Goal: Transaction & Acquisition: Book appointment/travel/reservation

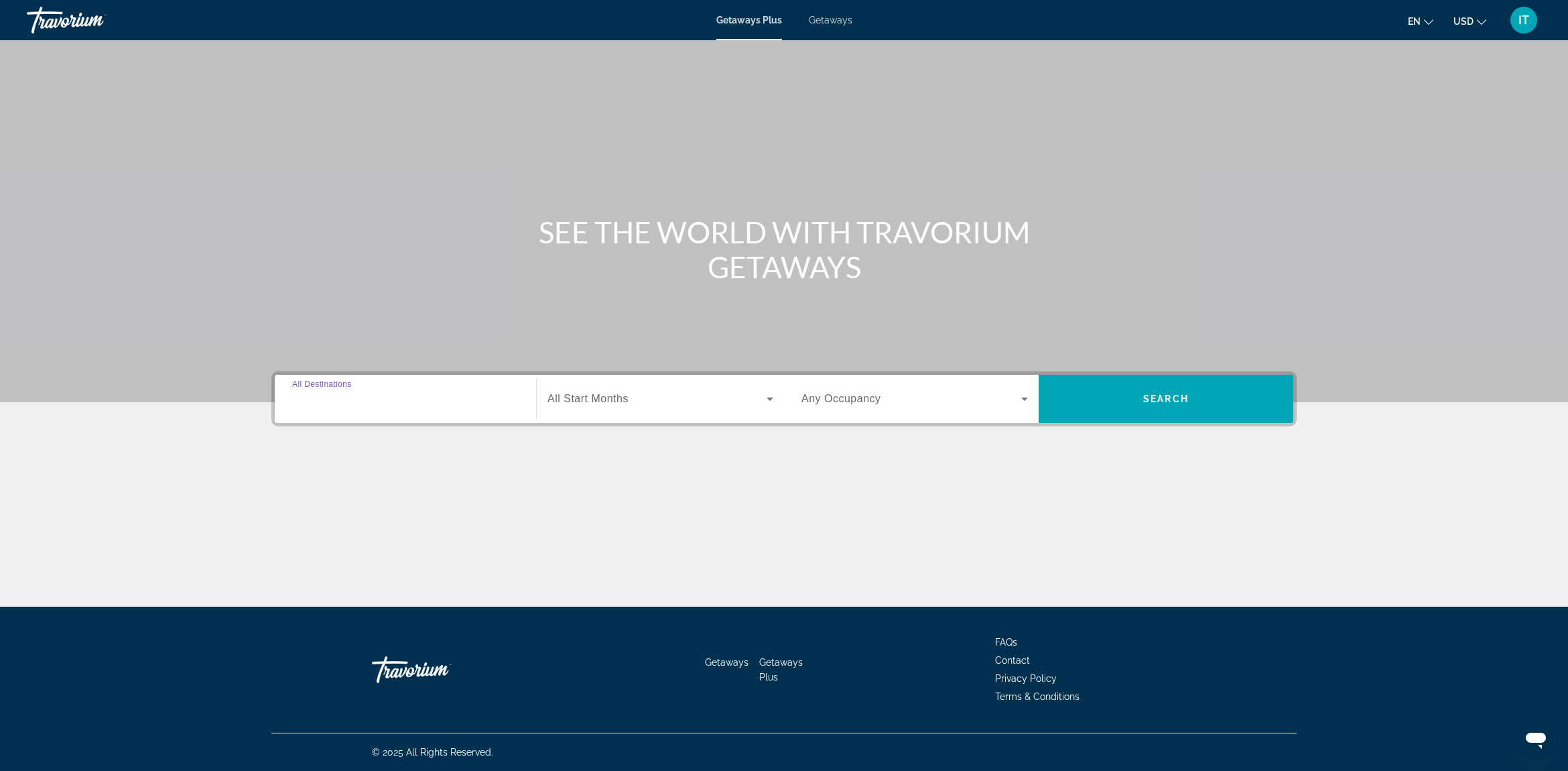
click at [441, 397] on input "Destination All Destinations" at bounding box center [405, 399] width 226 height 16
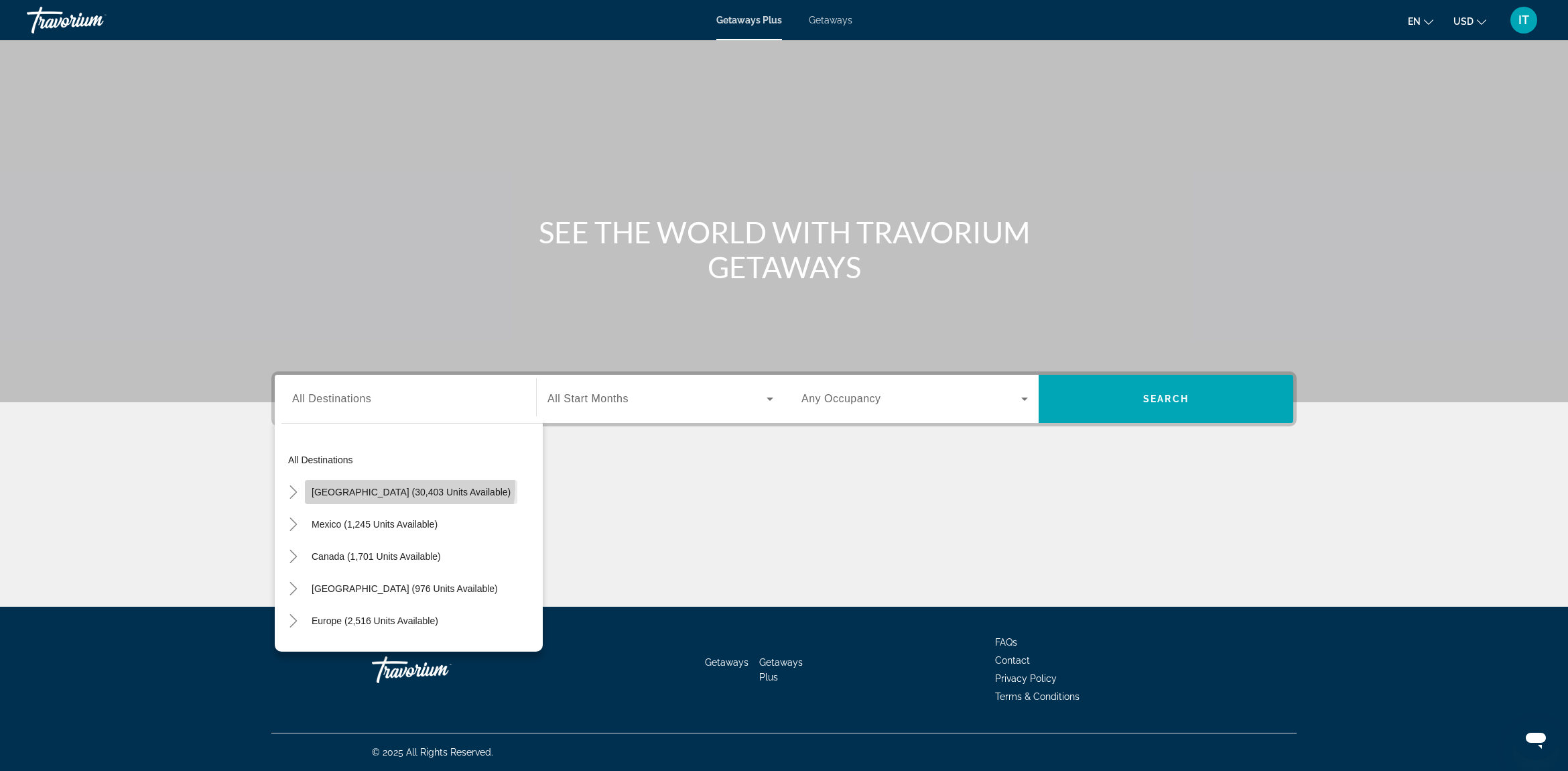
click at [410, 487] on span "United States (30,403 units available)" at bounding box center [411, 492] width 199 height 11
type input "**********"
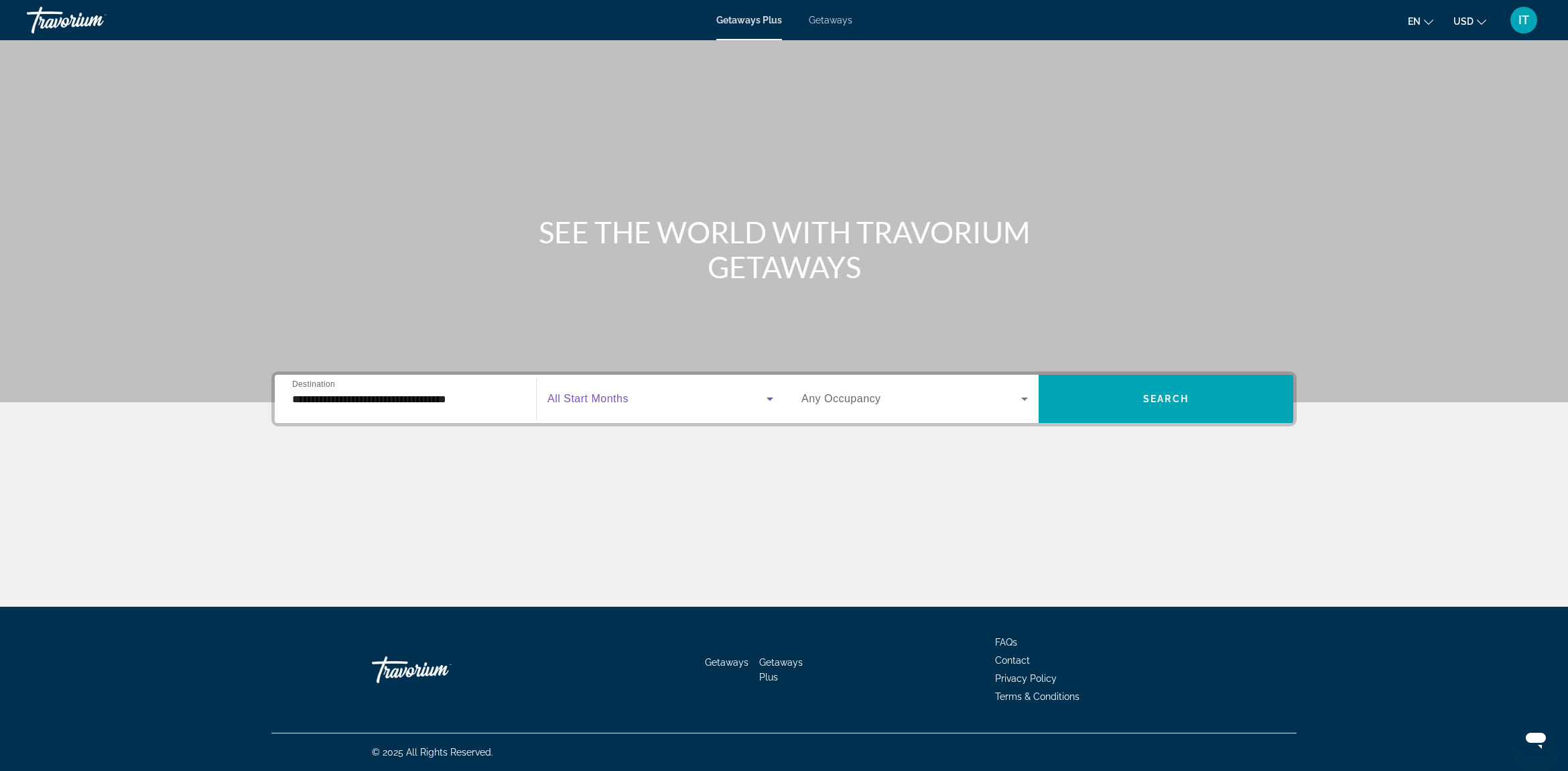
click at [614, 406] on span "Search widget" at bounding box center [657, 399] width 219 height 16
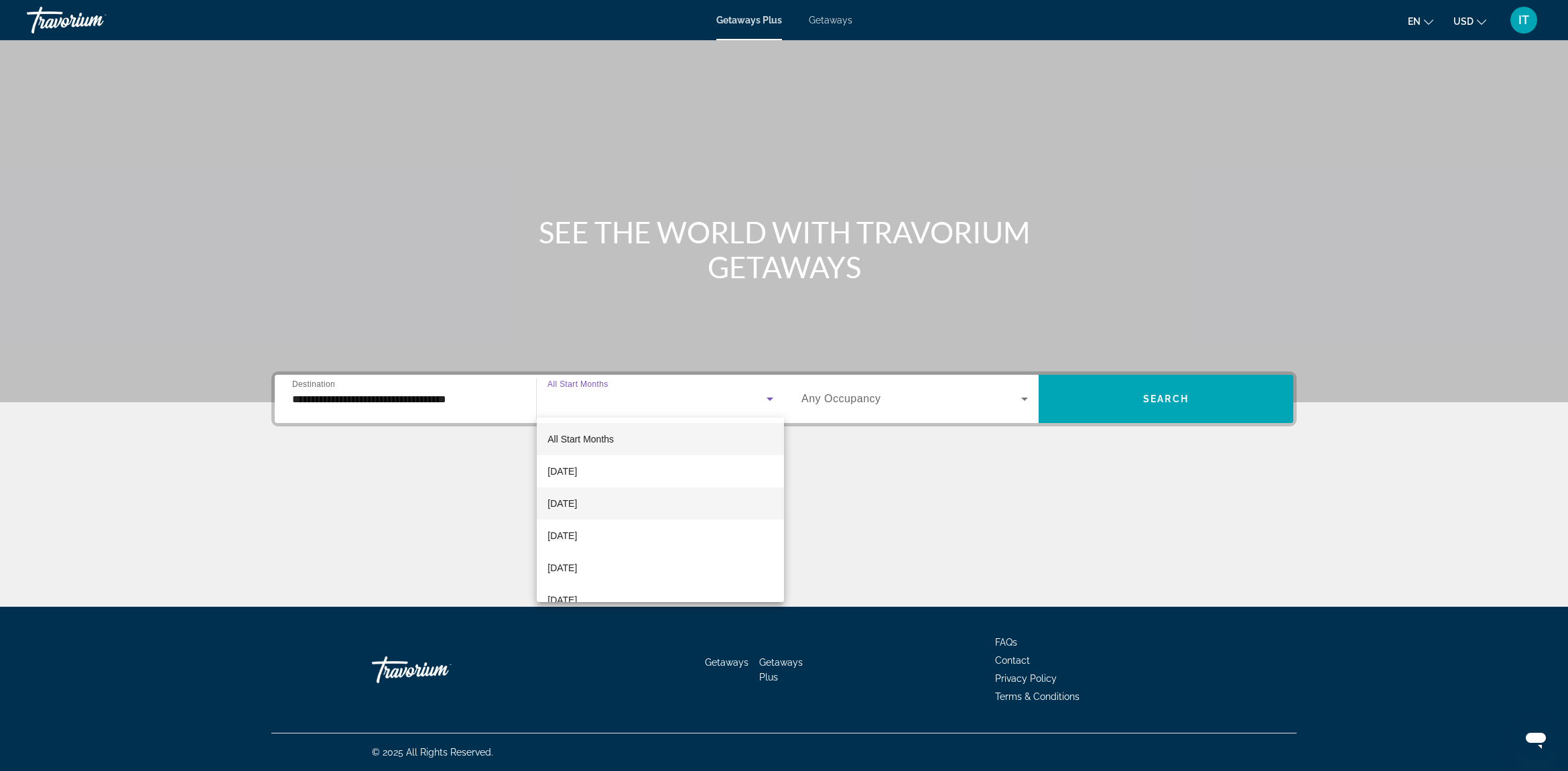
click at [561, 502] on span "October 2025" at bounding box center [562, 504] width 29 height 16
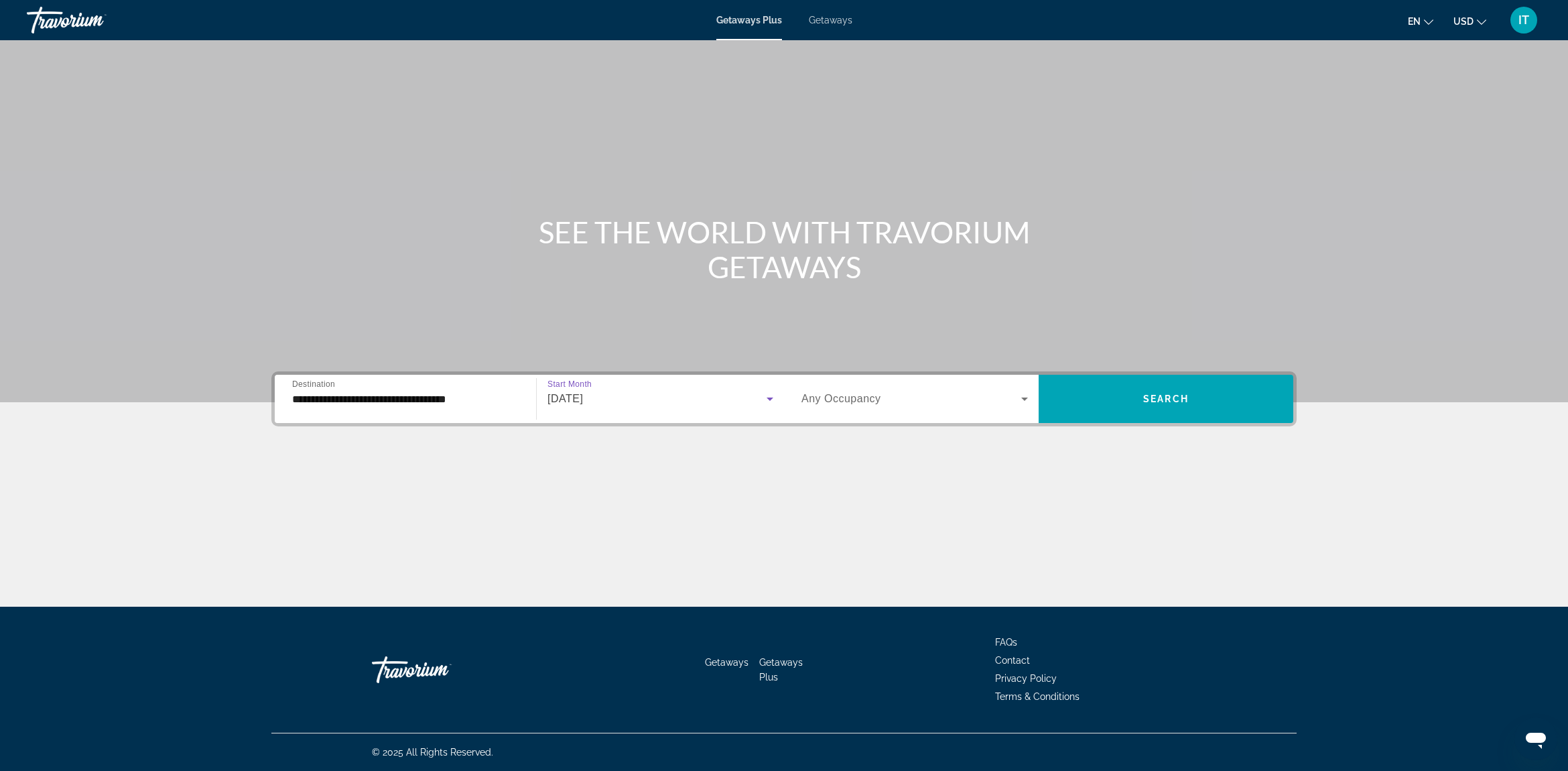
click at [867, 403] on span "Any Occupancy" at bounding box center [841, 398] width 80 height 12
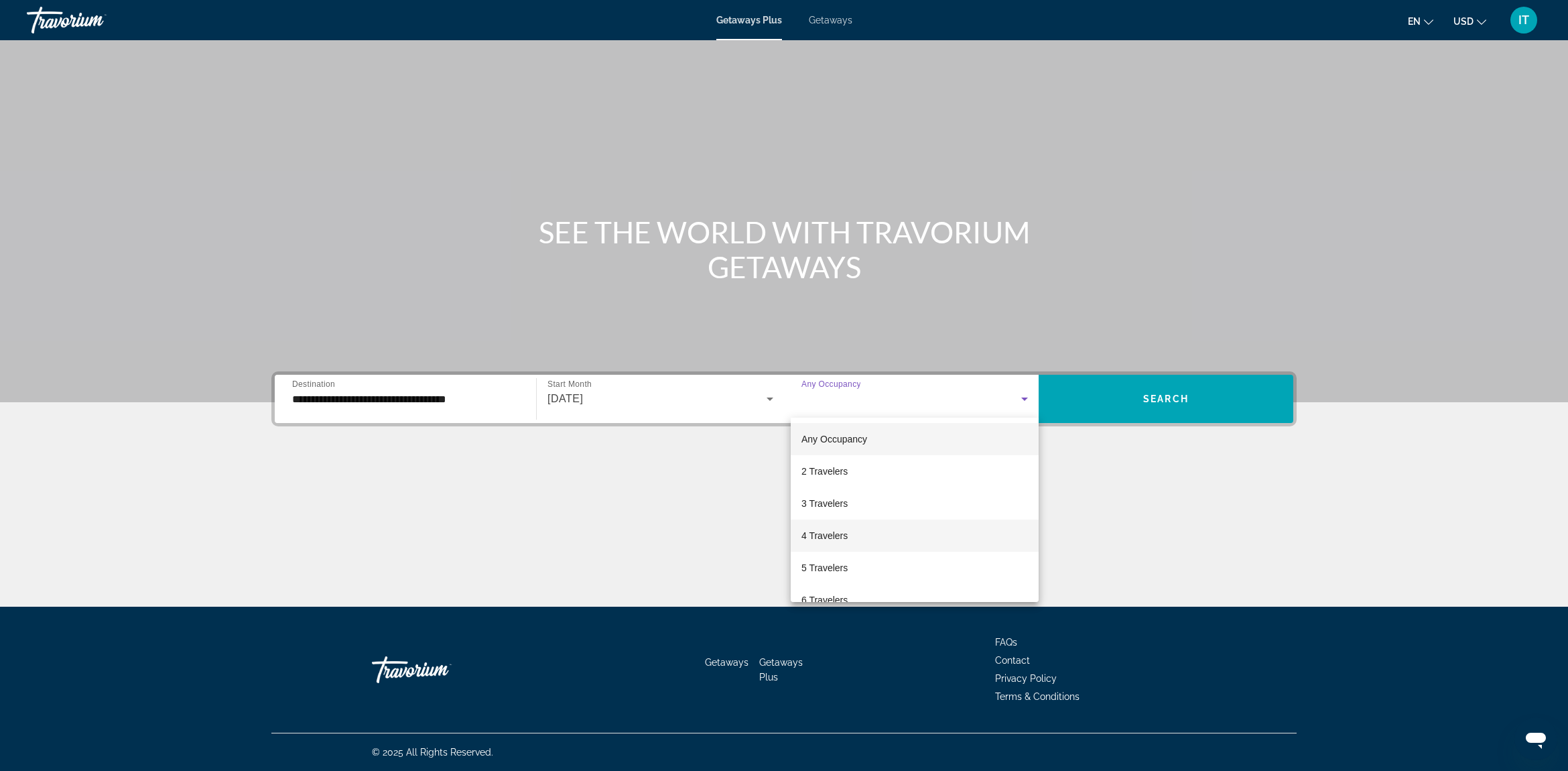
click at [846, 533] on span "4 Travelers" at bounding box center [825, 536] width 46 height 16
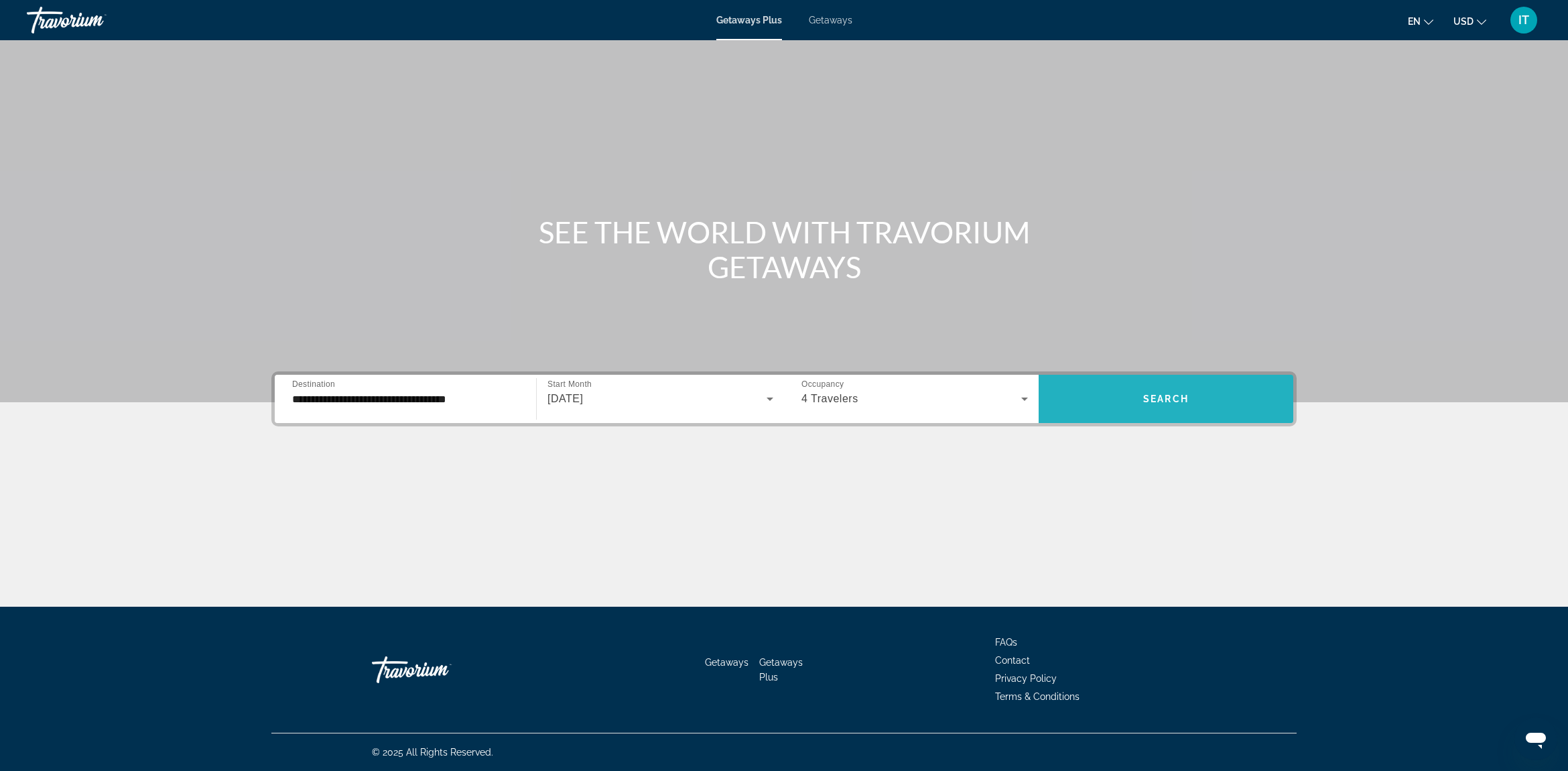
click at [1173, 414] on span "Search widget" at bounding box center [1166, 399] width 255 height 32
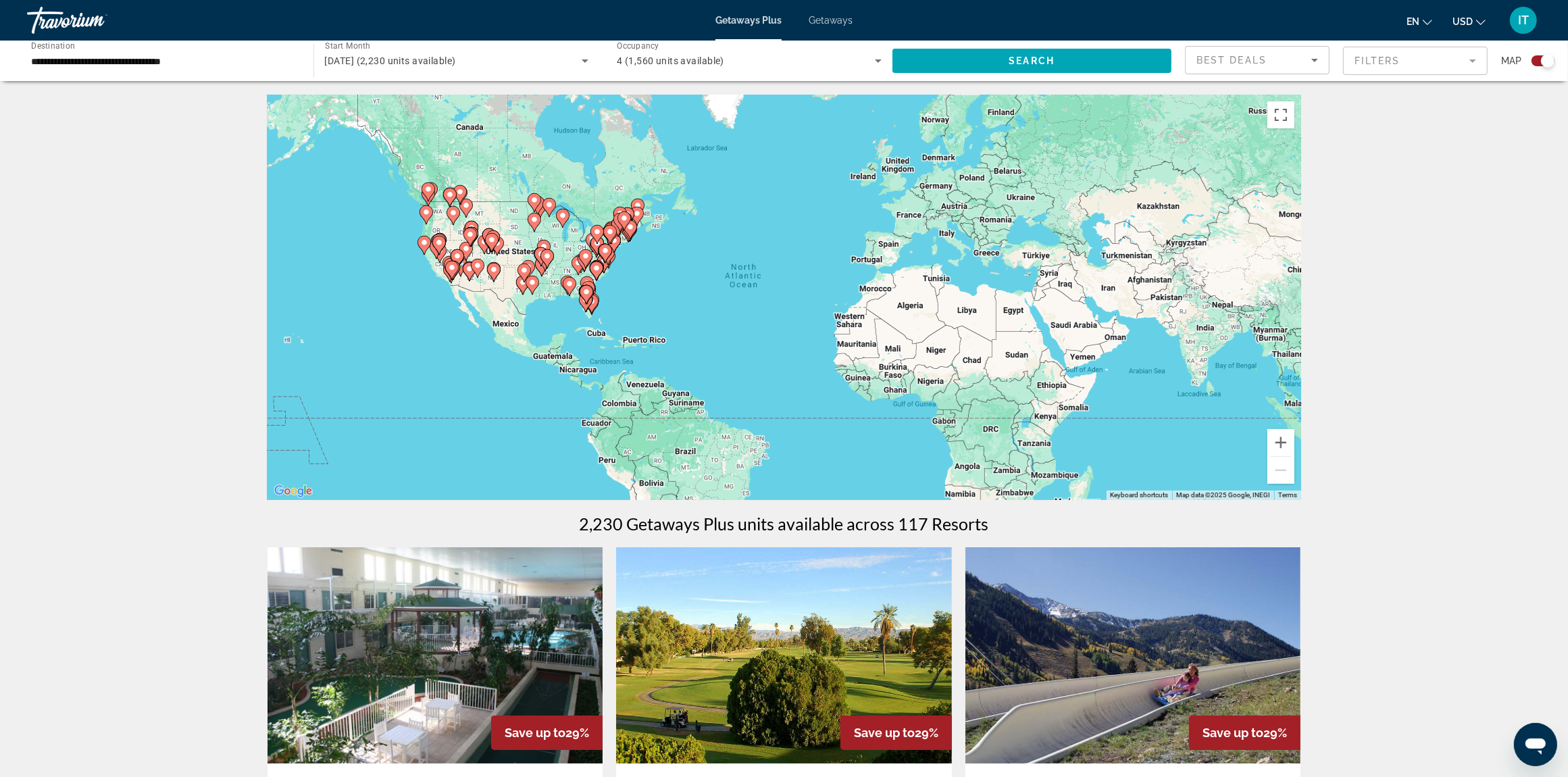
click at [600, 216] on div "To activate drag with keyboard, press Alt + Enter. Once in keyboard drag state,…" at bounding box center [784, 297] width 1034 height 405
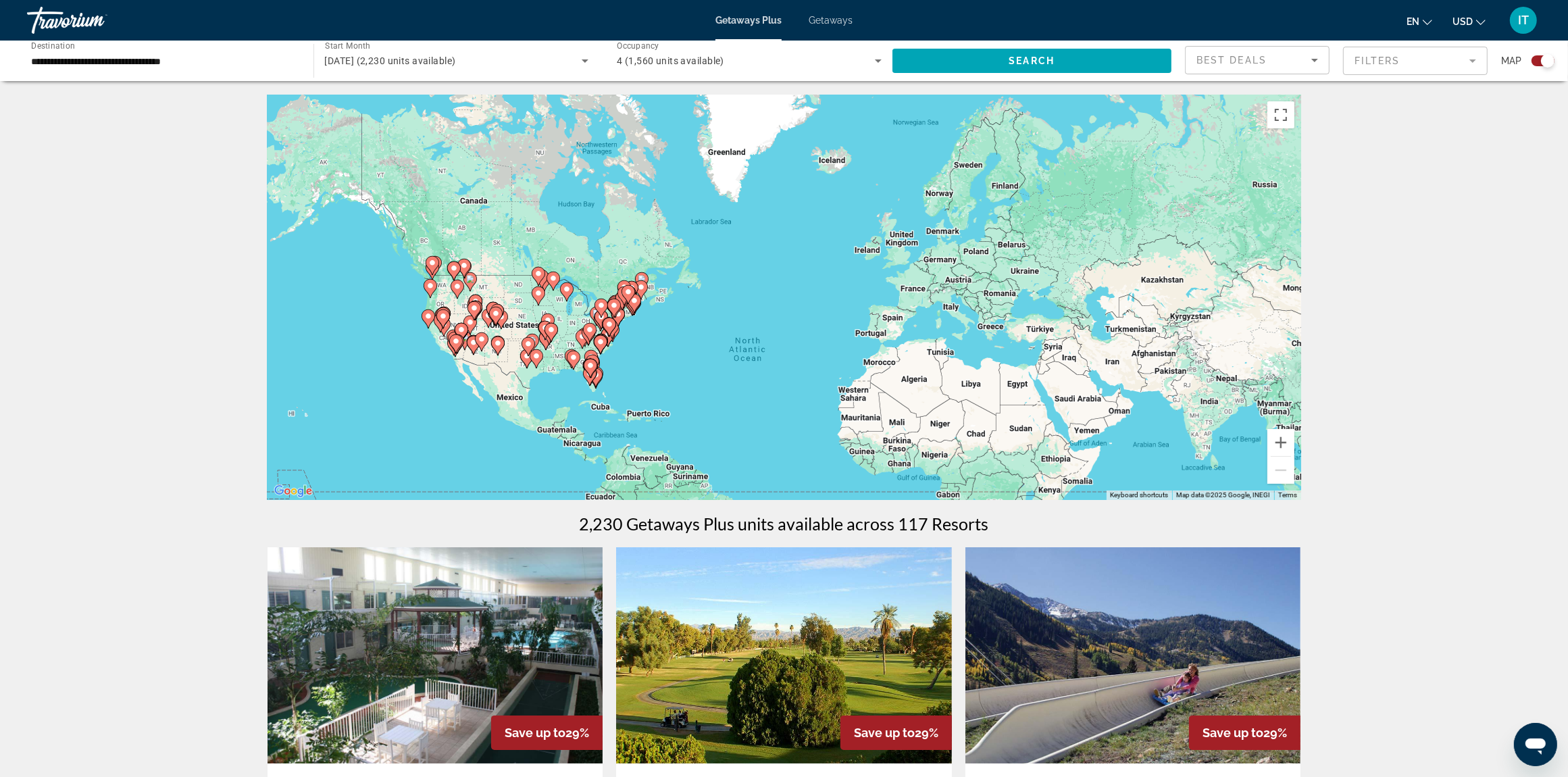
drag, startPoint x: 600, startPoint y: 216, endPoint x: 605, endPoint y: 292, distance: 76.2
click at [605, 292] on div "To activate drag with keyboard, press Alt + Enter. Once in keyboard drag state,…" at bounding box center [784, 297] width 1034 height 405
click at [608, 305] on icon "Main content" at bounding box center [614, 308] width 14 height 19
click at [608, 305] on div "To activate drag with keyboard, press Alt + Enter. Once in keyboard drag state,…" at bounding box center [784, 297] width 1034 height 405
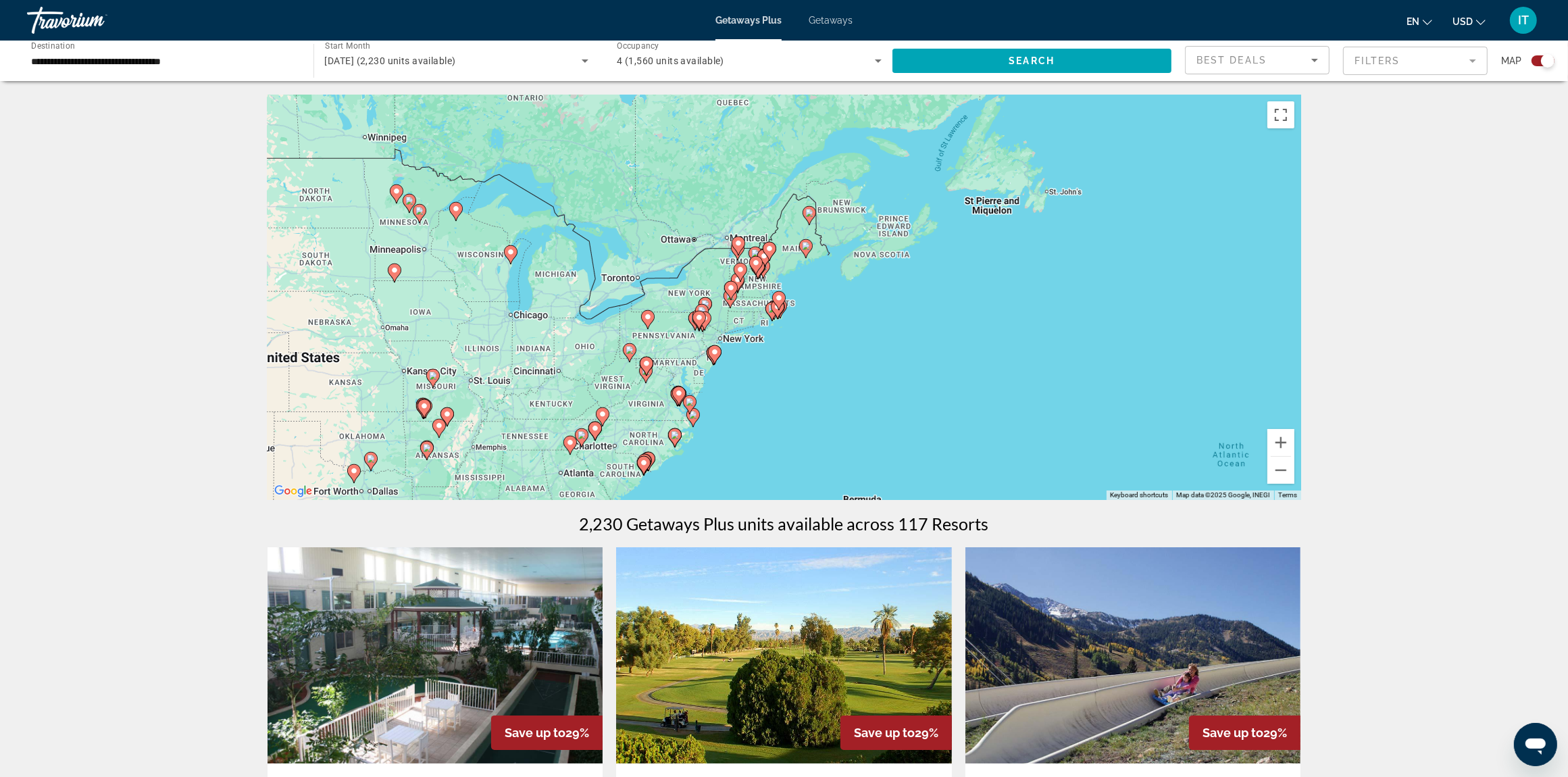
click at [749, 301] on div "To activate drag with keyboard, press Alt + Enter. Once in keyboard drag state,…" at bounding box center [784, 297] width 1034 height 405
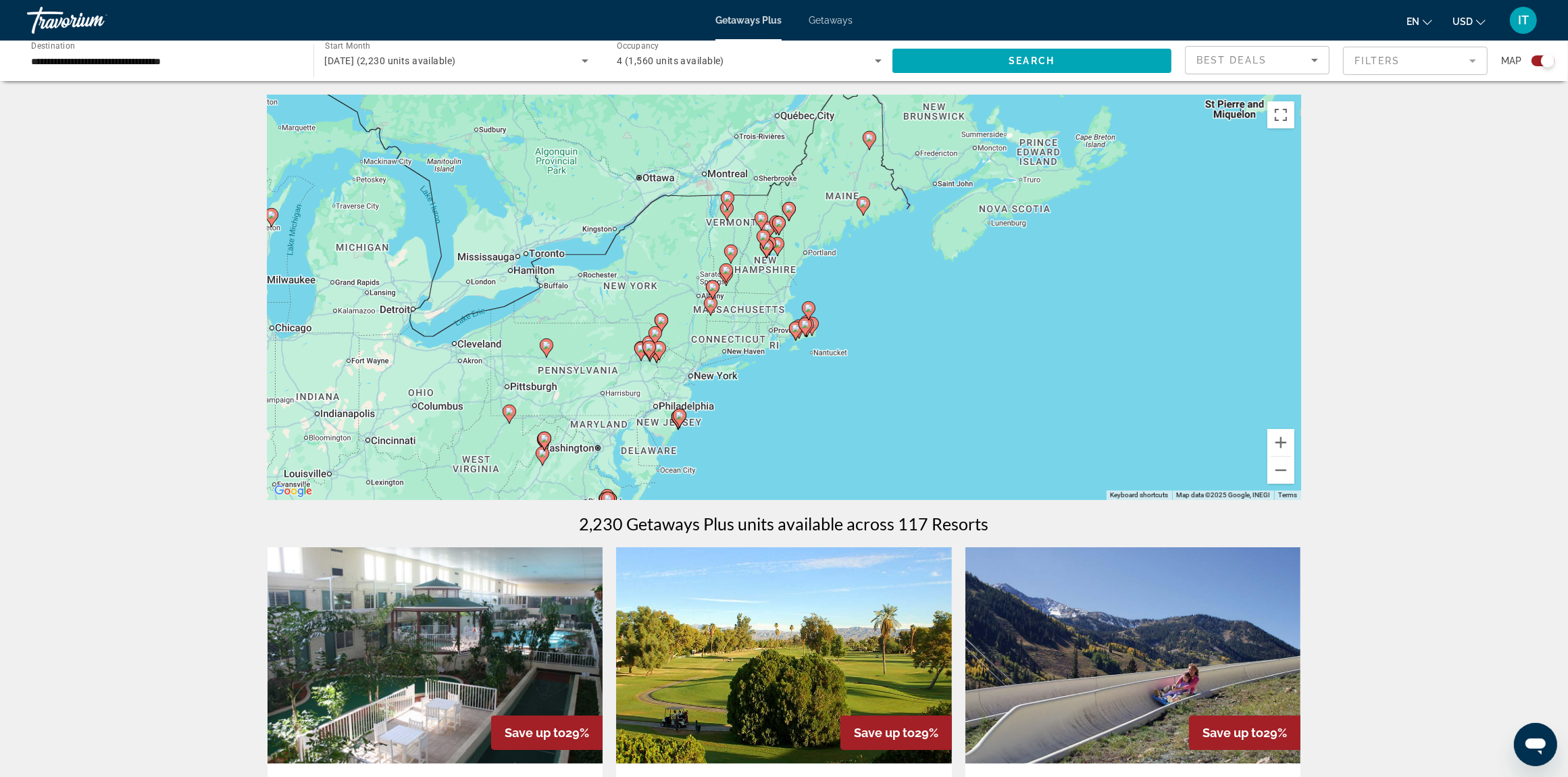
click at [777, 311] on div "To activate drag with keyboard, press Alt + Enter. Once in keyboard drag state,…" at bounding box center [784, 297] width 1034 height 405
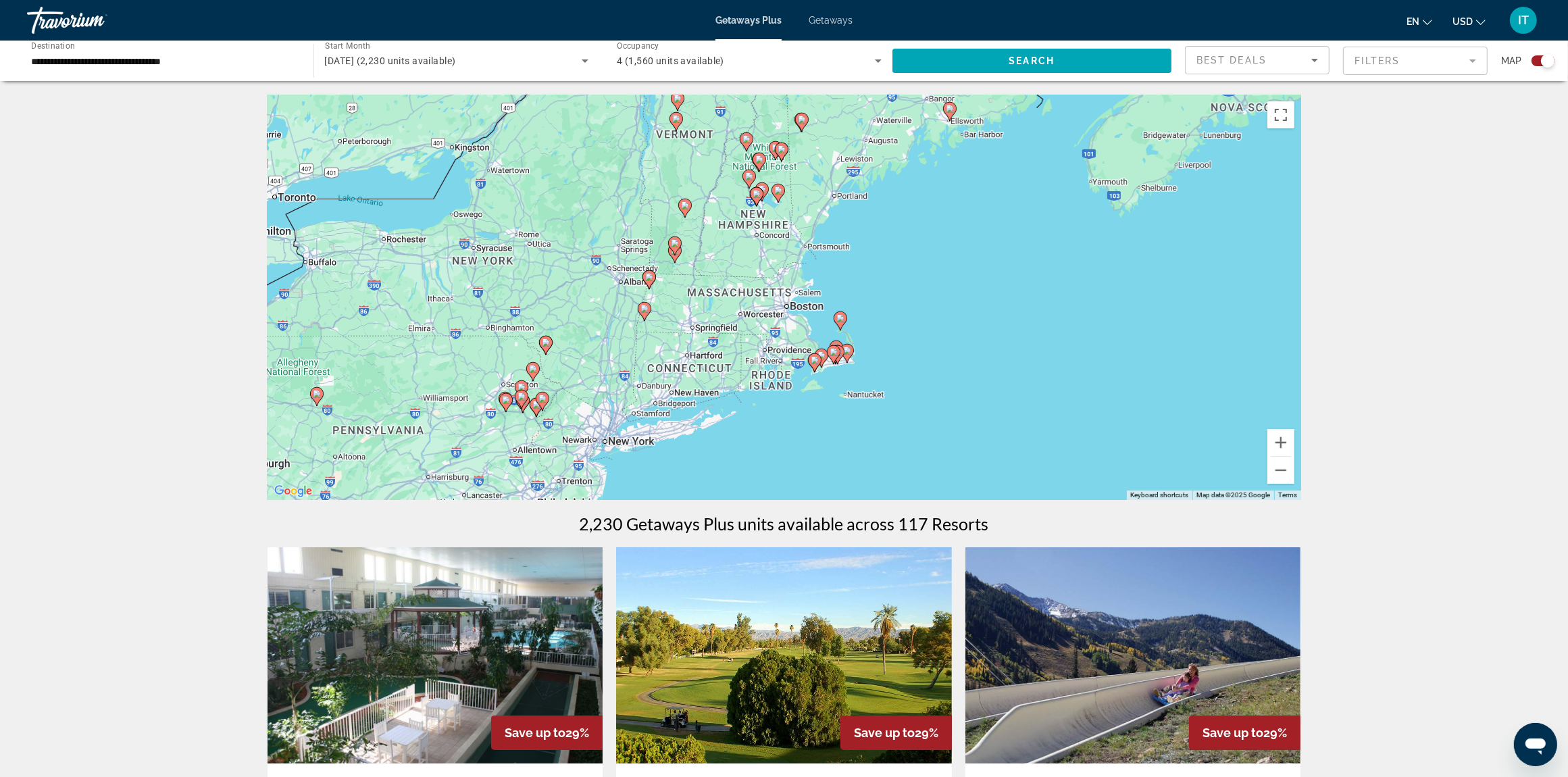
click at [801, 307] on div "To activate drag with keyboard, press Alt + Enter. Once in keyboard drag state,…" at bounding box center [784, 297] width 1034 height 405
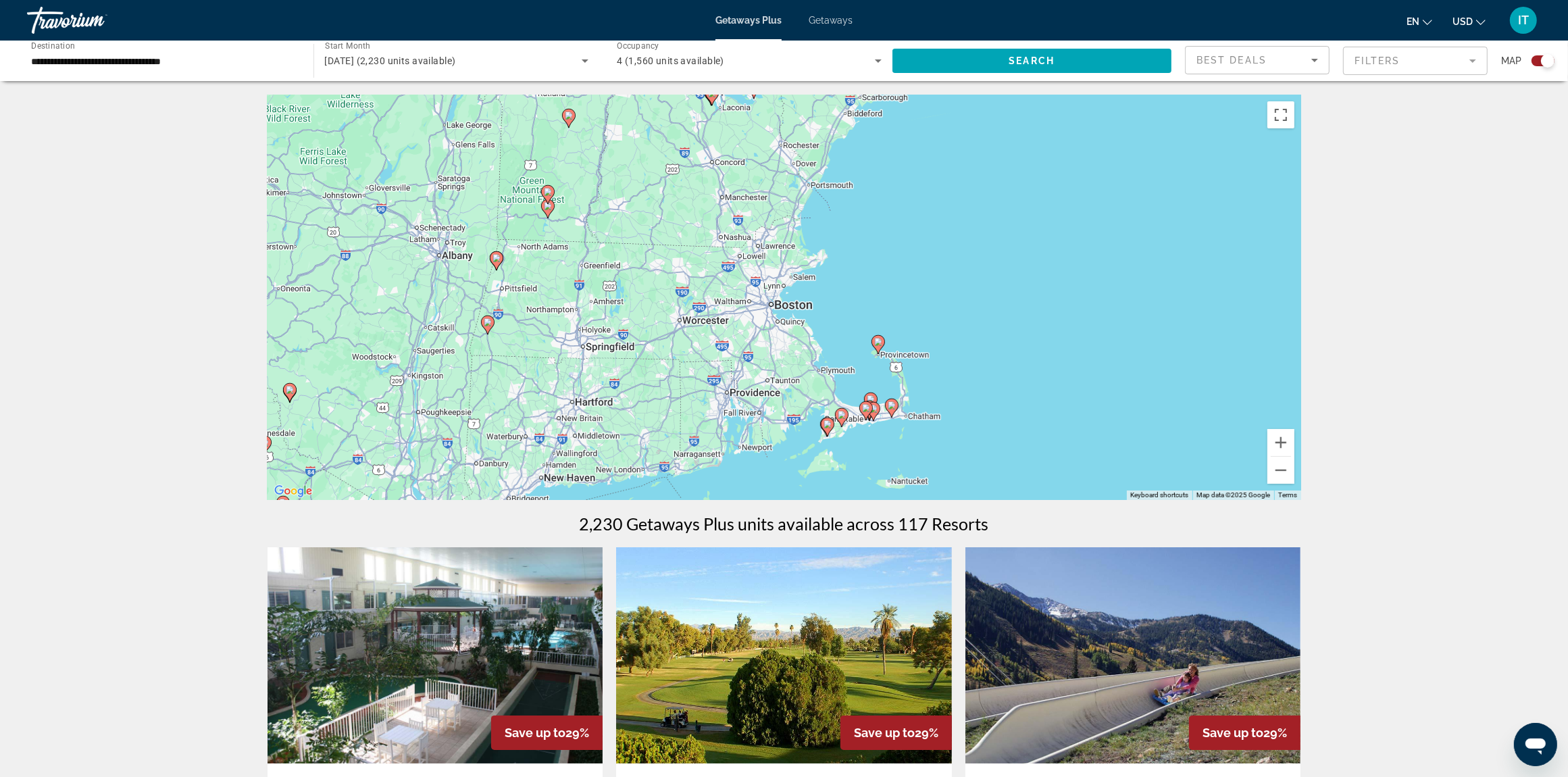
click at [801, 307] on div "To activate drag with keyboard, press Alt + Enter. Once in keyboard drag state,…" at bounding box center [784, 297] width 1034 height 405
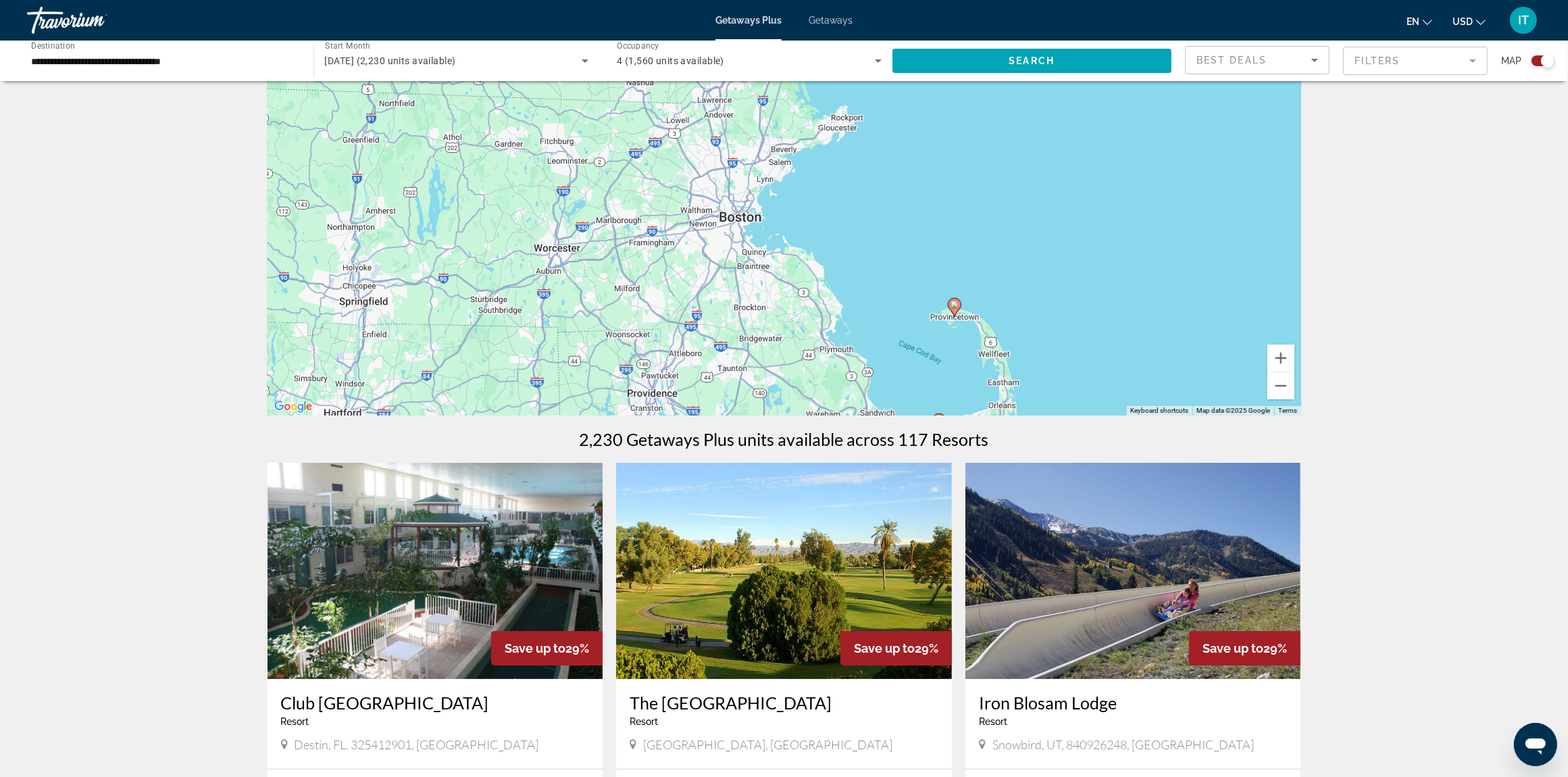
scroll to position [169, 0]
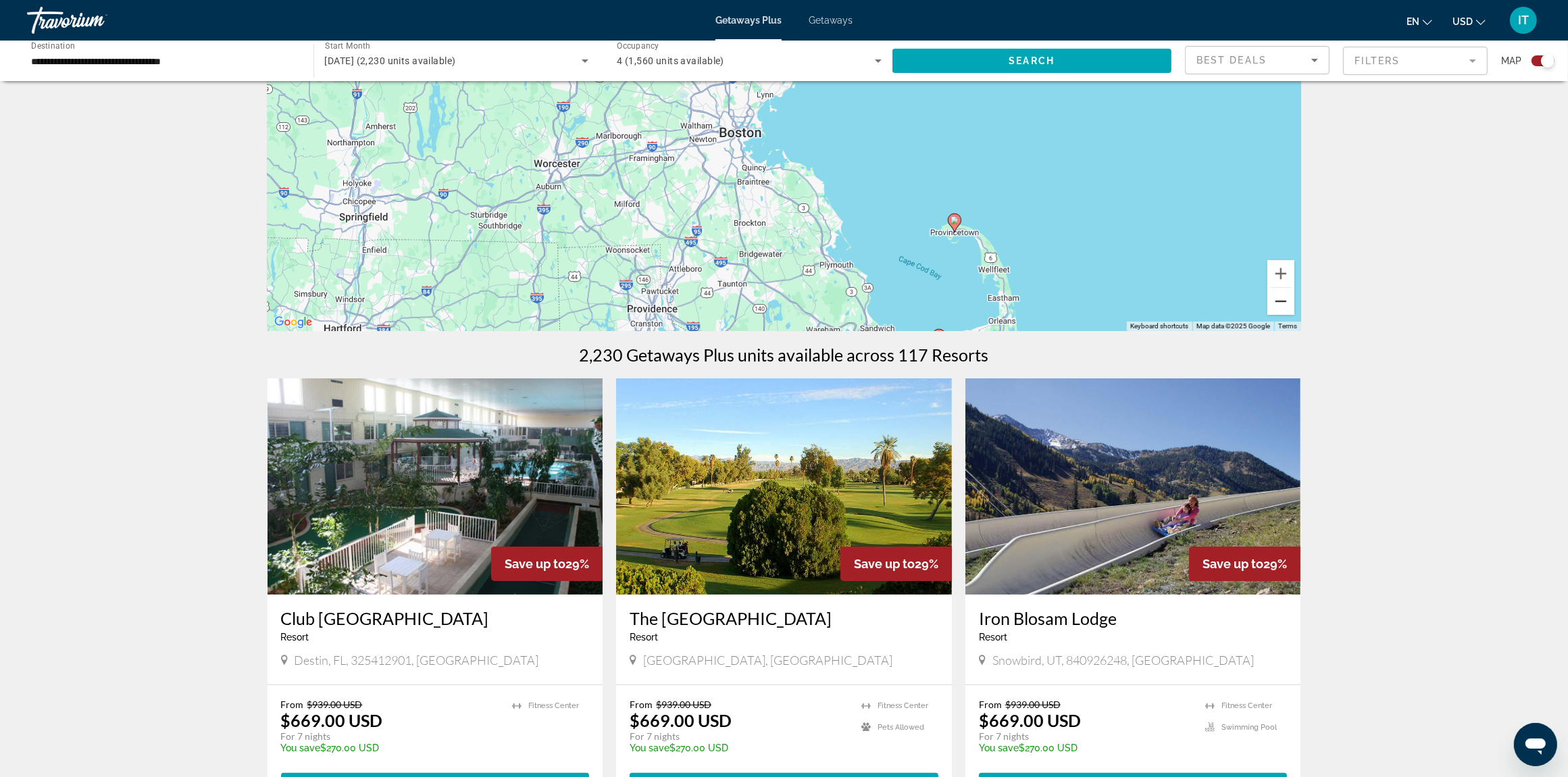
click at [1282, 303] on button "Zoom out" at bounding box center [1281, 301] width 27 height 27
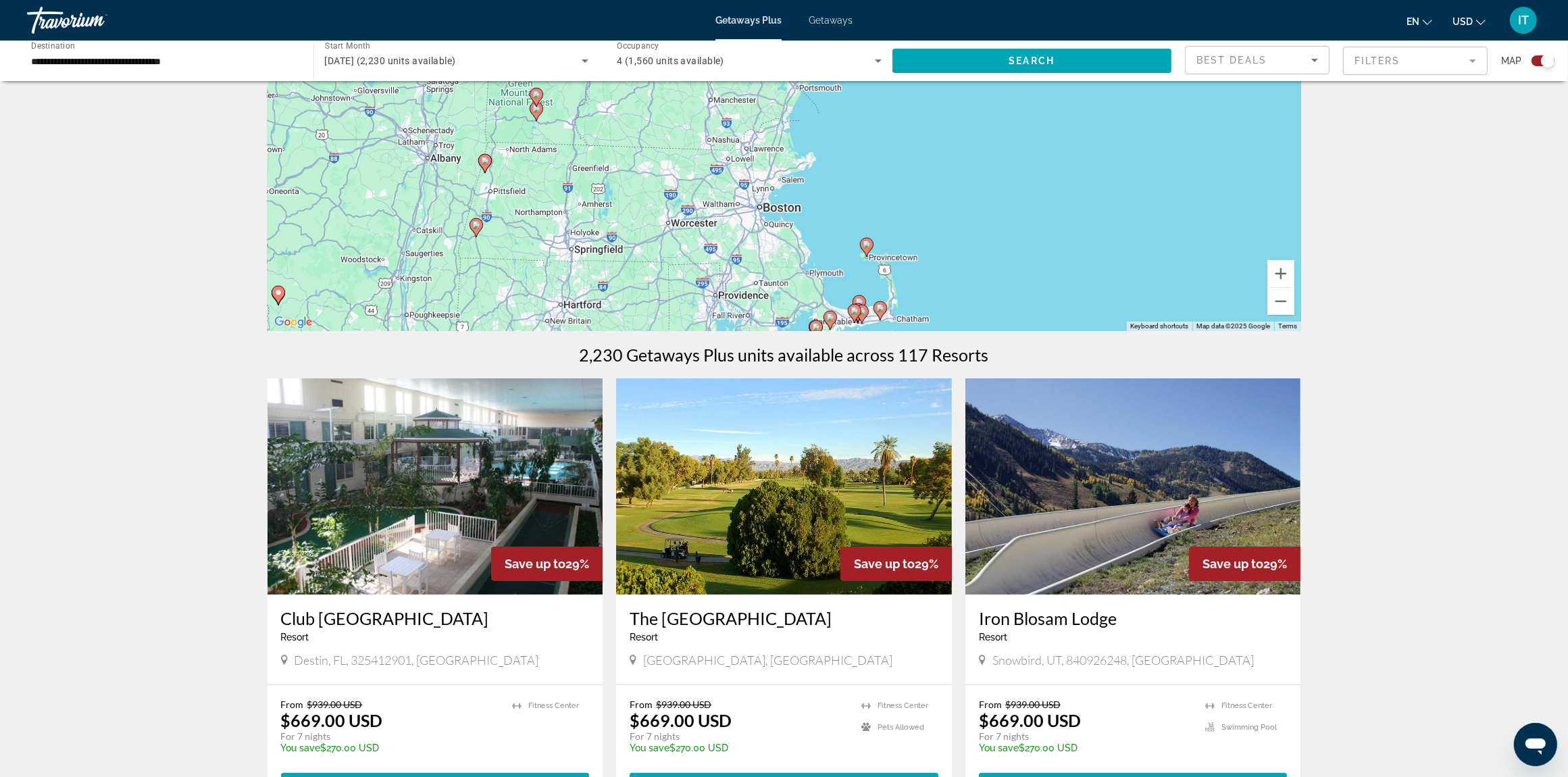
drag, startPoint x: 649, startPoint y: 153, endPoint x: 639, endPoint y: 215, distance: 62.8
click at [639, 215] on div "To activate drag with keyboard, press Alt + Enter. Once in keyboard drag state,…" at bounding box center [784, 128] width 1034 height 405
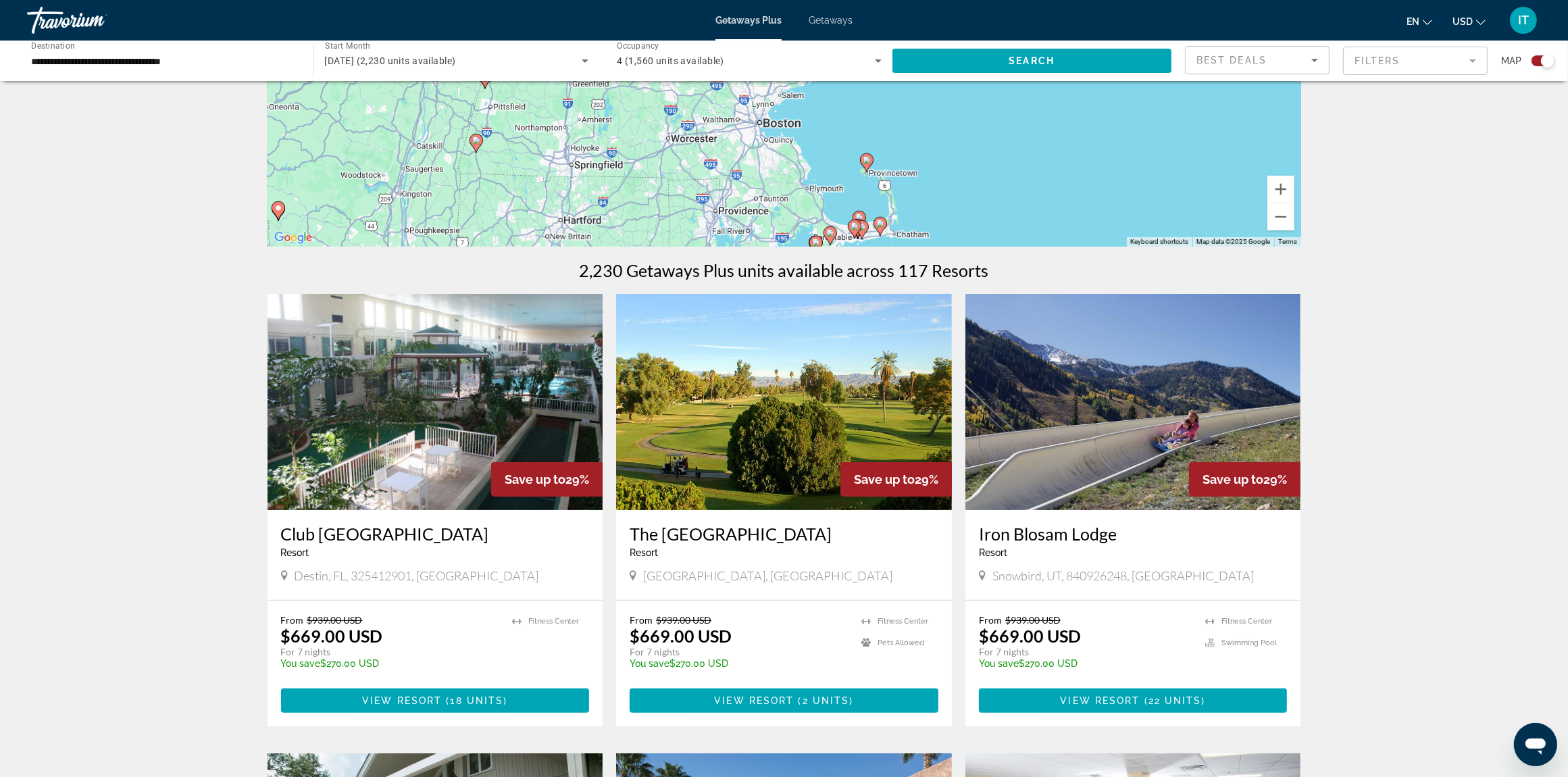
click at [1132, 471] on img "Main content" at bounding box center [1133, 402] width 336 height 216
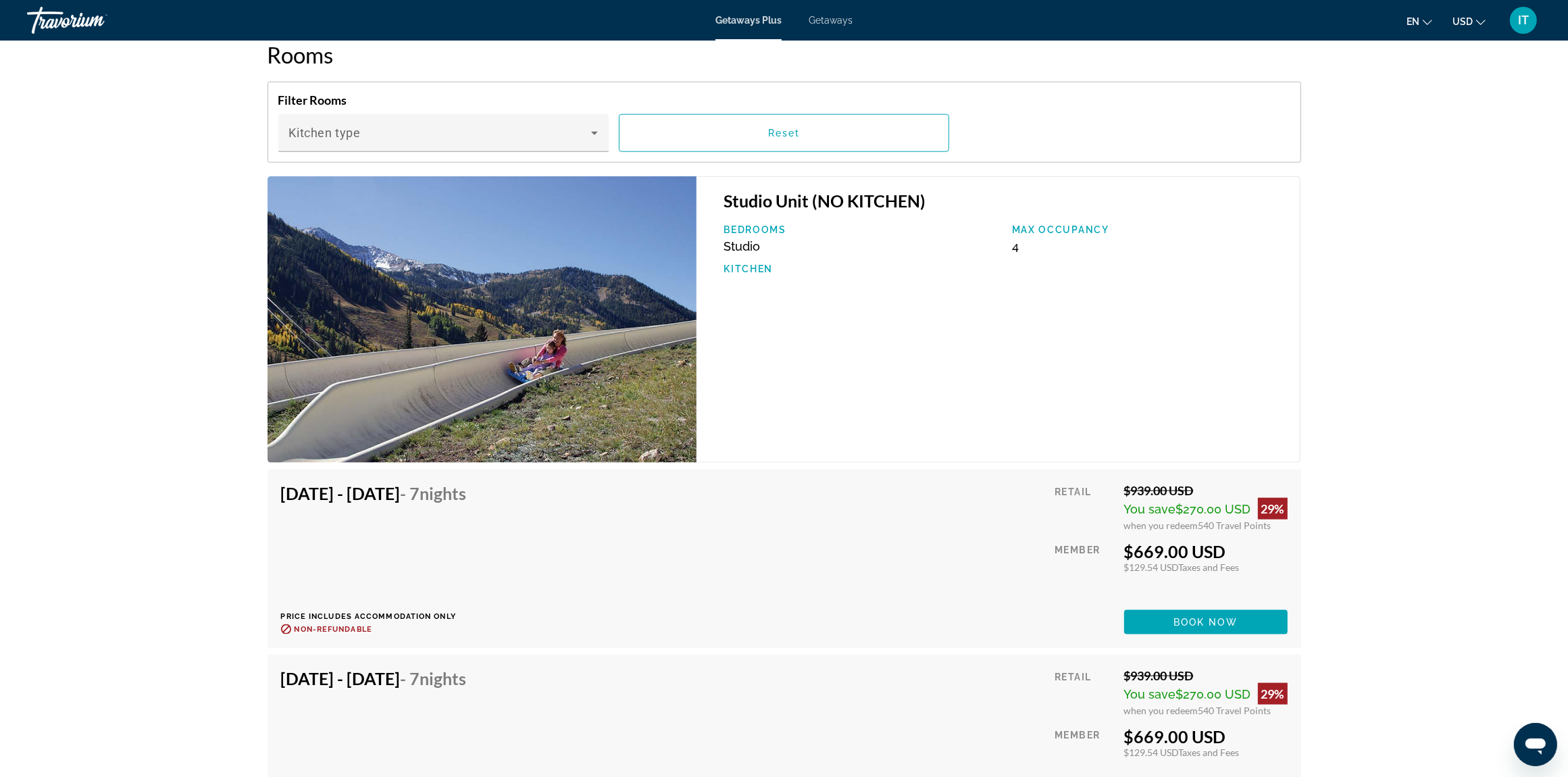
scroll to position [1858, 0]
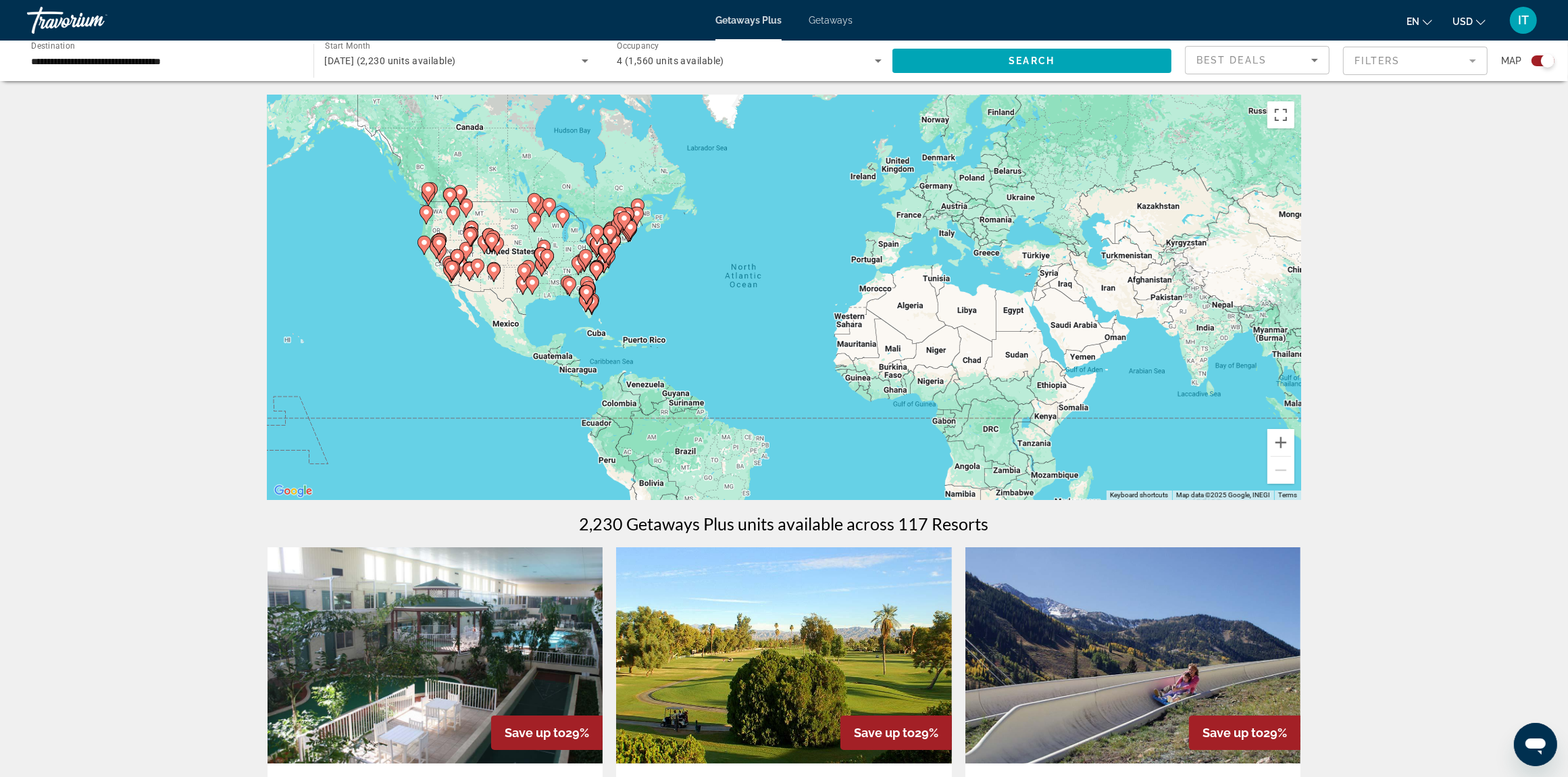
click at [825, 21] on span "Getaways" at bounding box center [831, 21] width 44 height 11
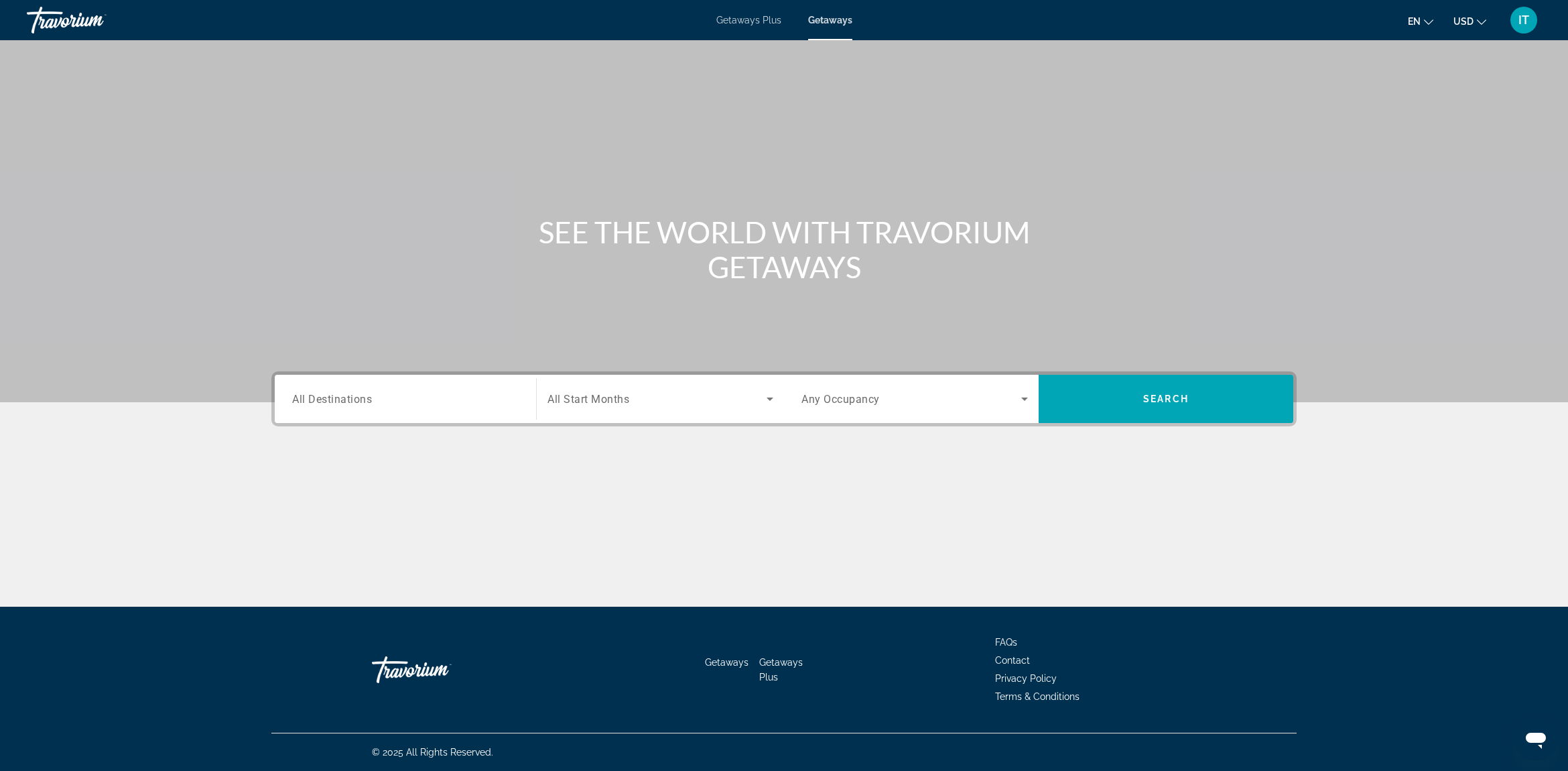
click at [440, 413] on div "Search widget" at bounding box center [405, 399] width 226 height 38
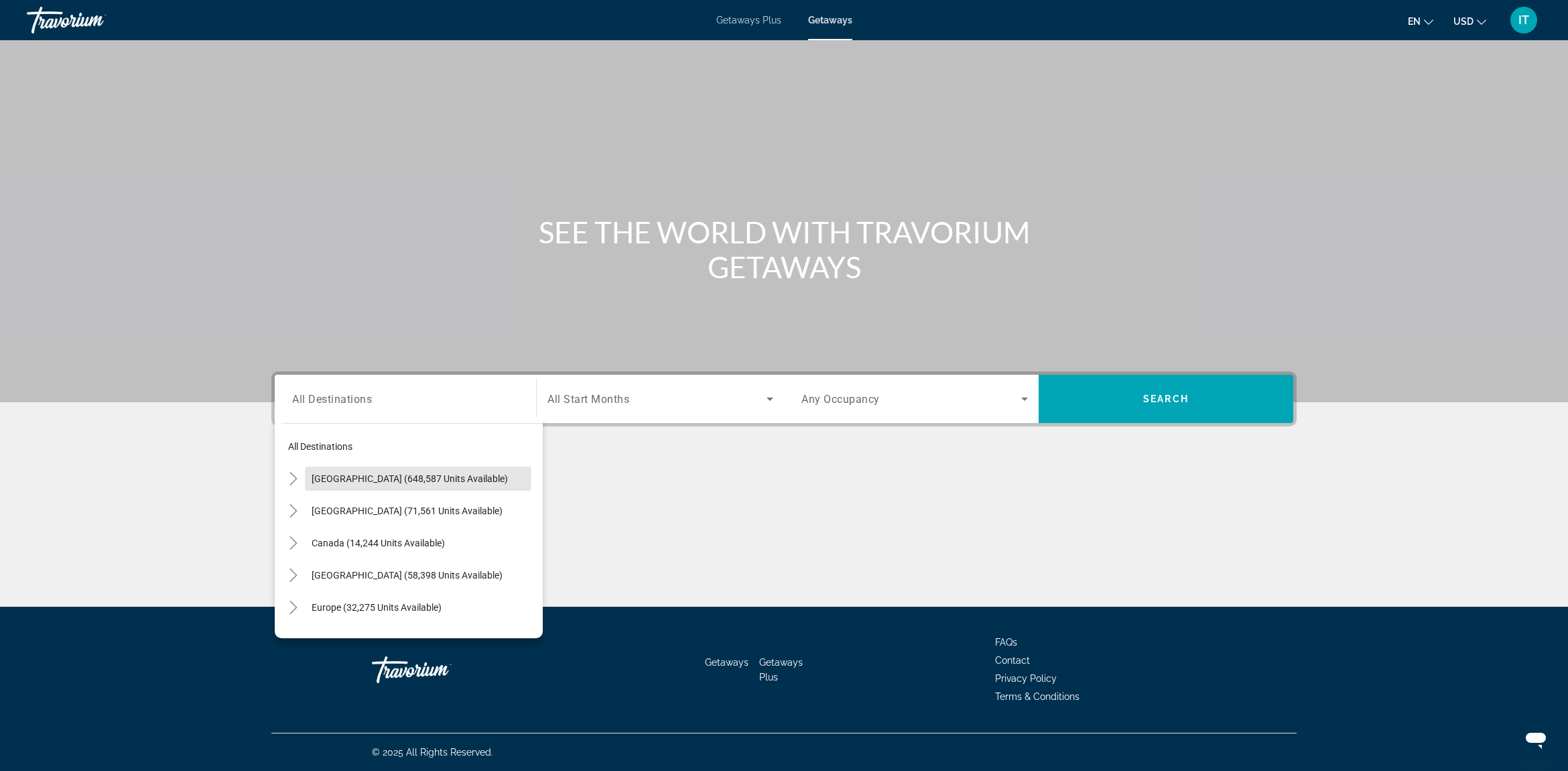
drag, startPoint x: 411, startPoint y: 477, endPoint x: 437, endPoint y: 464, distance: 29.1
click at [413, 477] on span "United States (648,587 units available)" at bounding box center [410, 479] width 196 height 11
type input "**********"
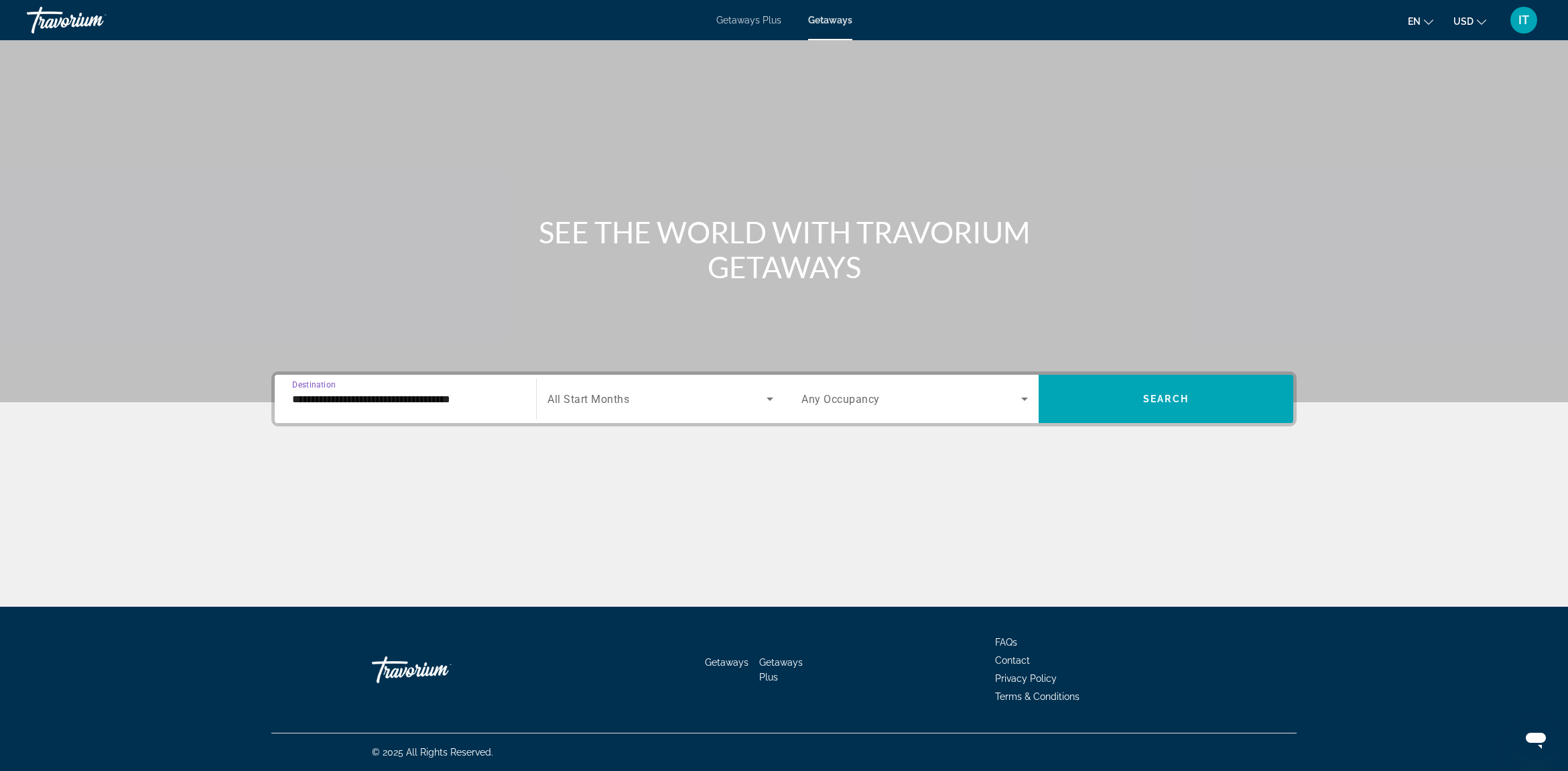
click at [597, 393] on span "All Start Months" at bounding box center [588, 399] width 82 height 13
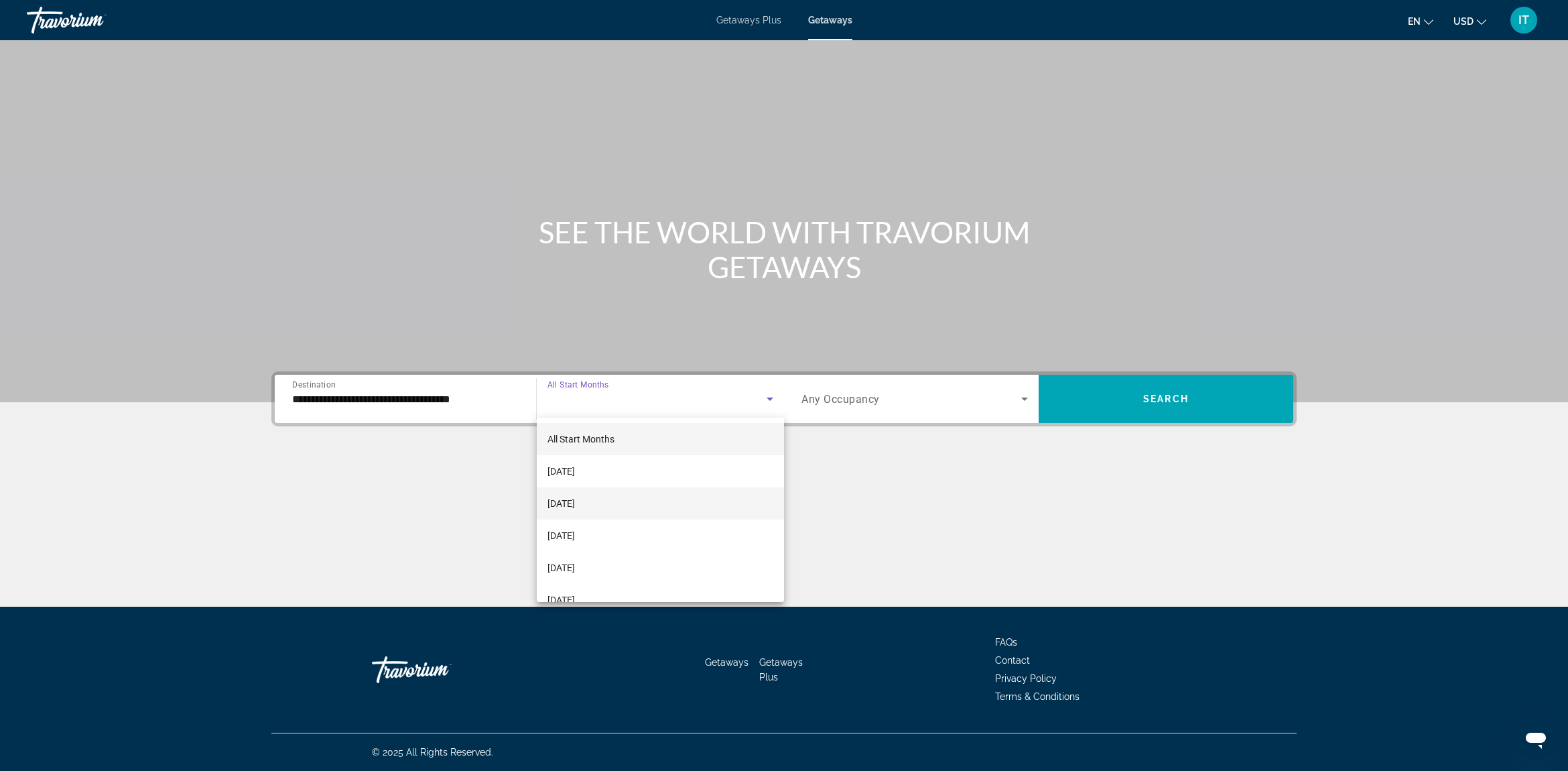
click at [575, 503] on span "October 2025" at bounding box center [561, 504] width 27 height 16
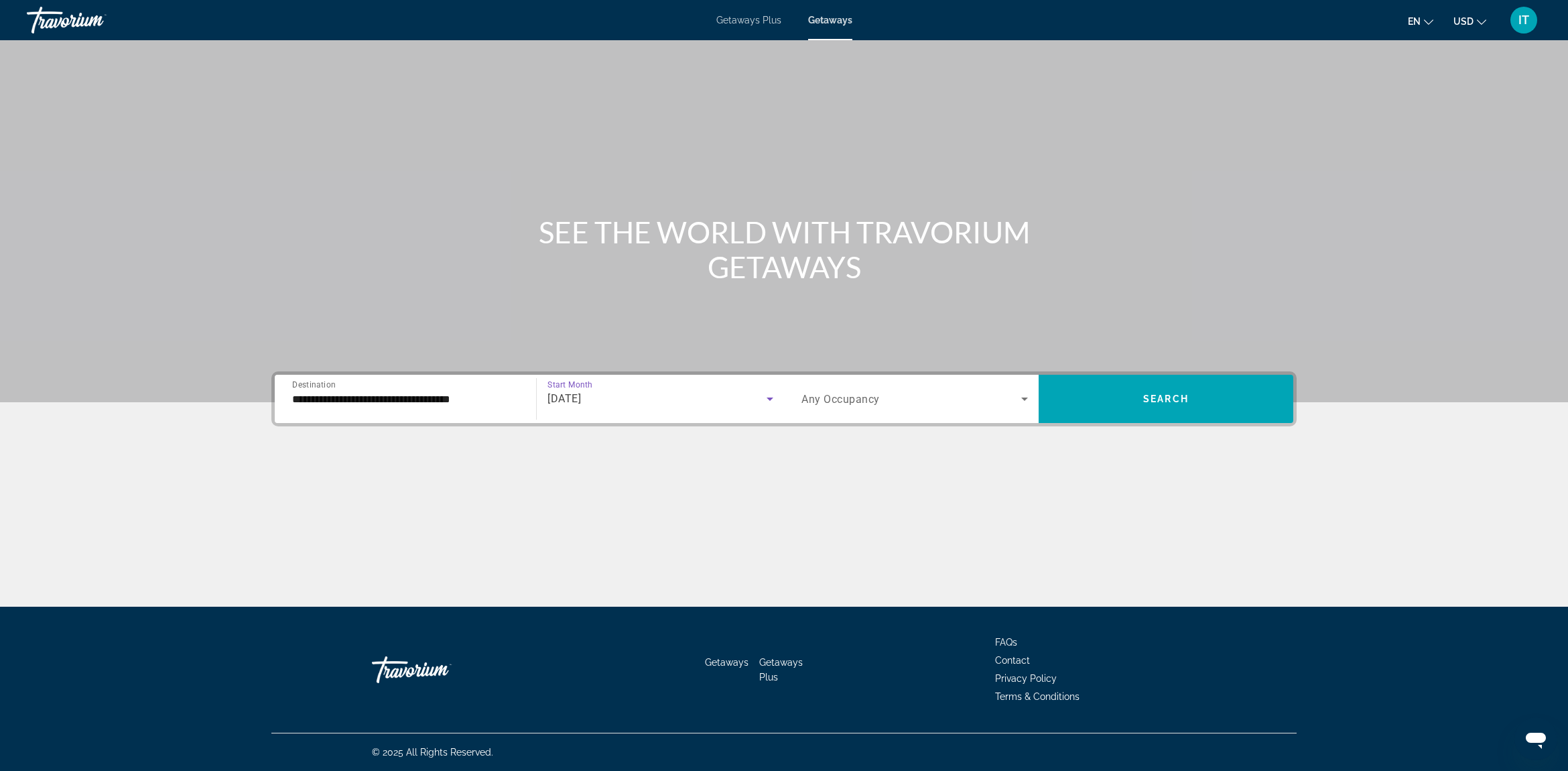
click at [863, 402] on span "Any Occupancy" at bounding box center [840, 399] width 78 height 13
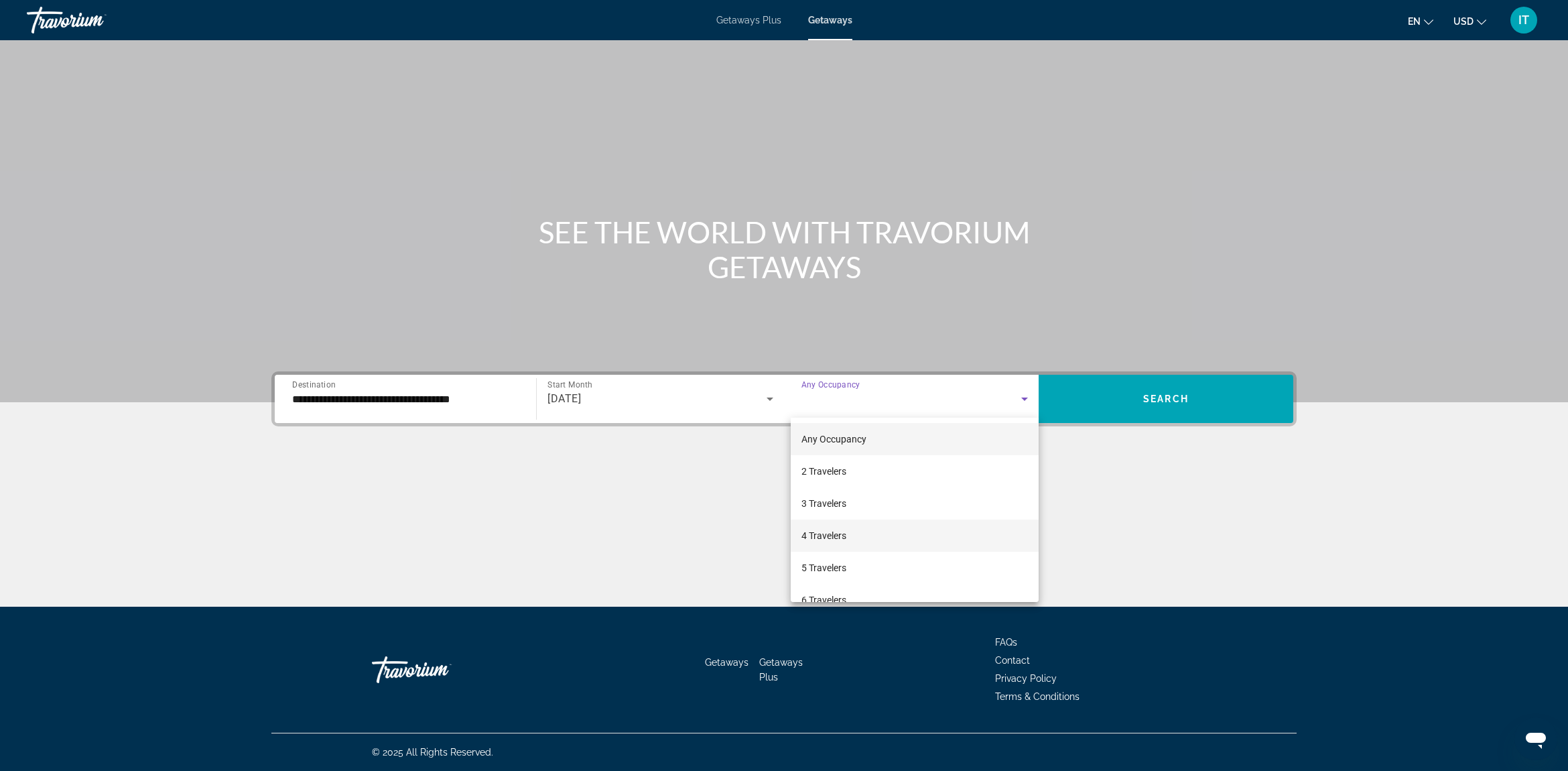
click at [844, 535] on span "4 Travelers" at bounding box center [824, 536] width 45 height 16
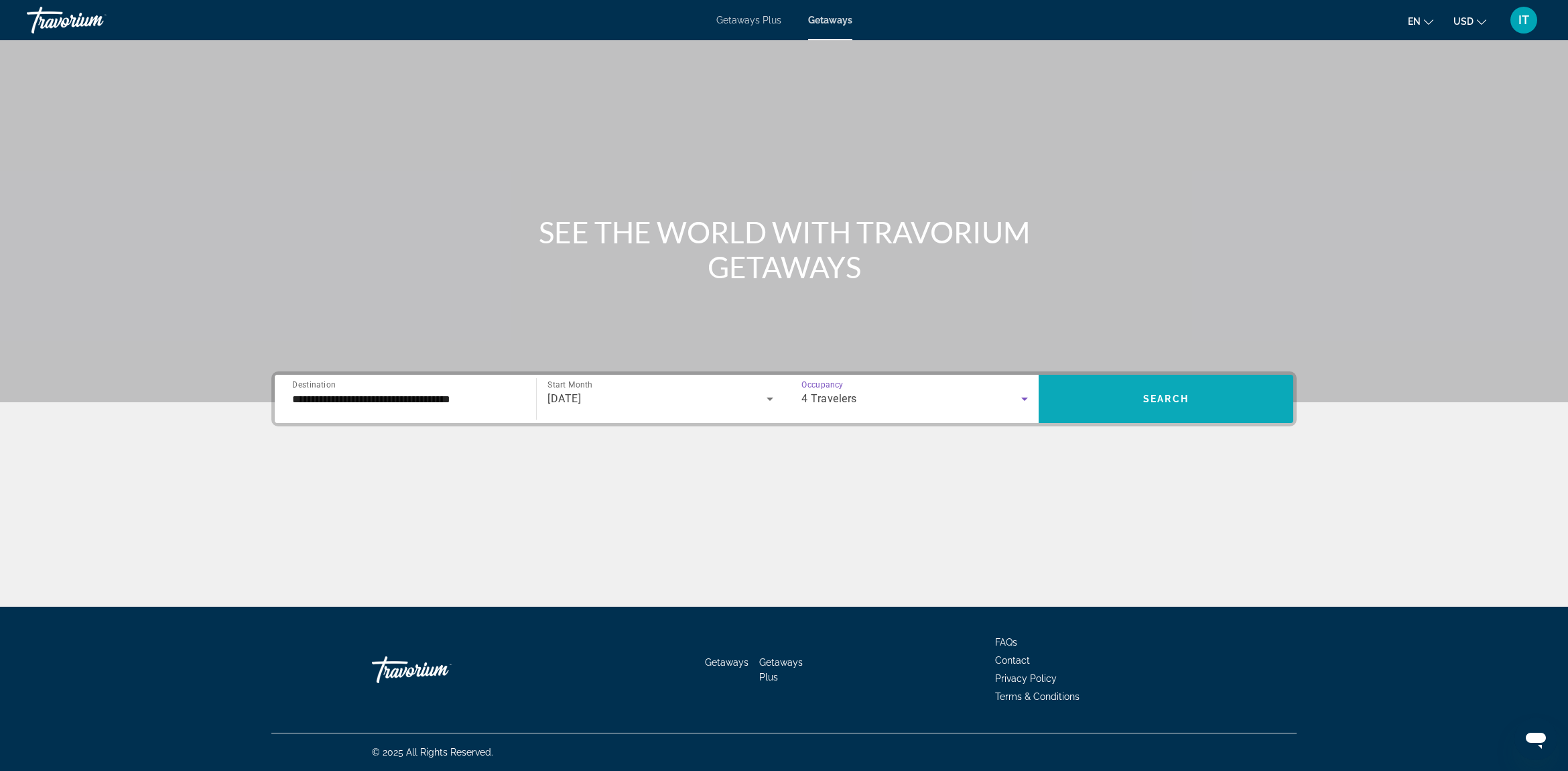
click at [1126, 406] on span "Search widget" at bounding box center [1166, 399] width 255 height 32
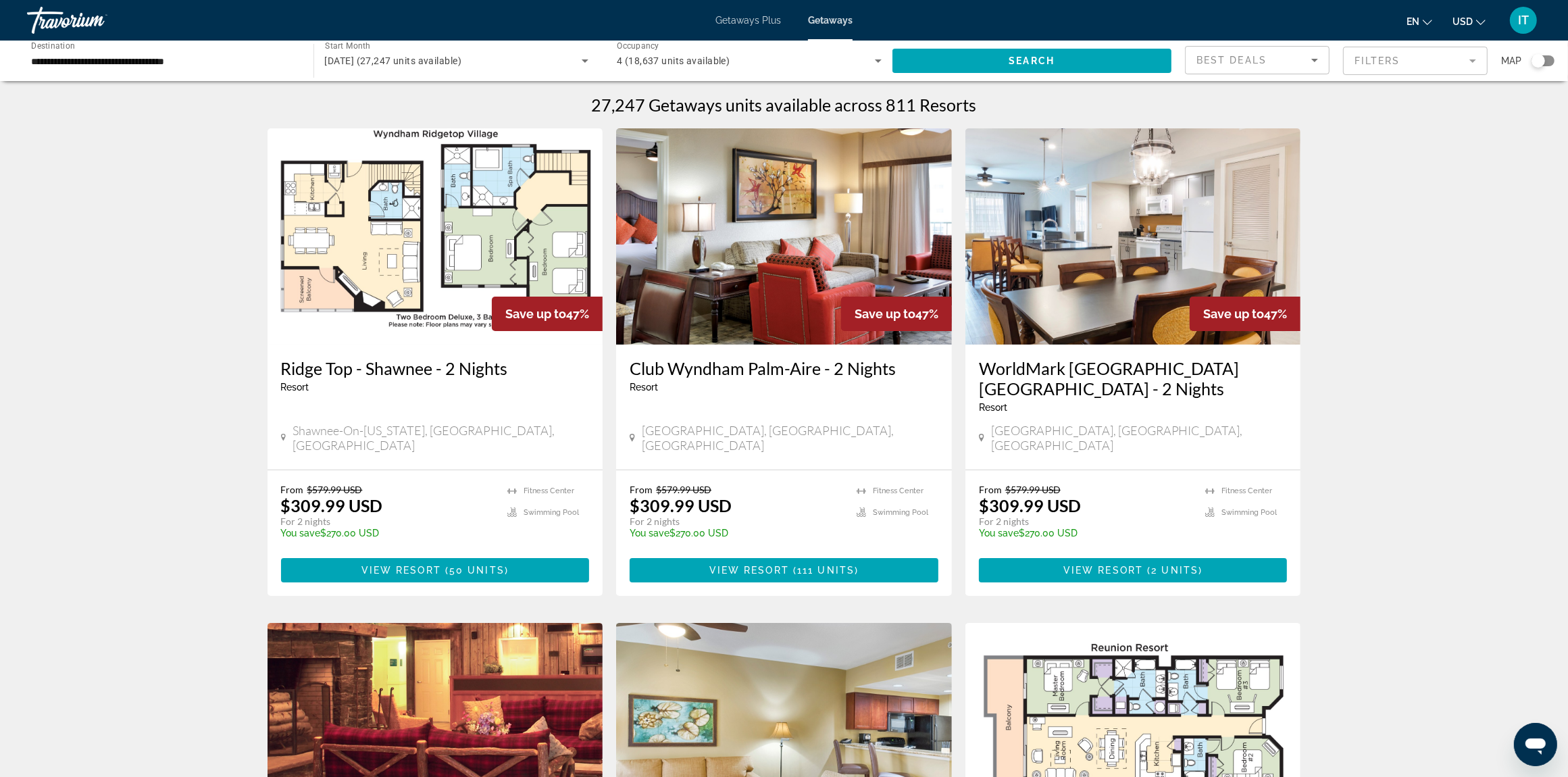
click at [1478, 60] on mat-form-field "Filters" at bounding box center [1415, 60] width 144 height 28
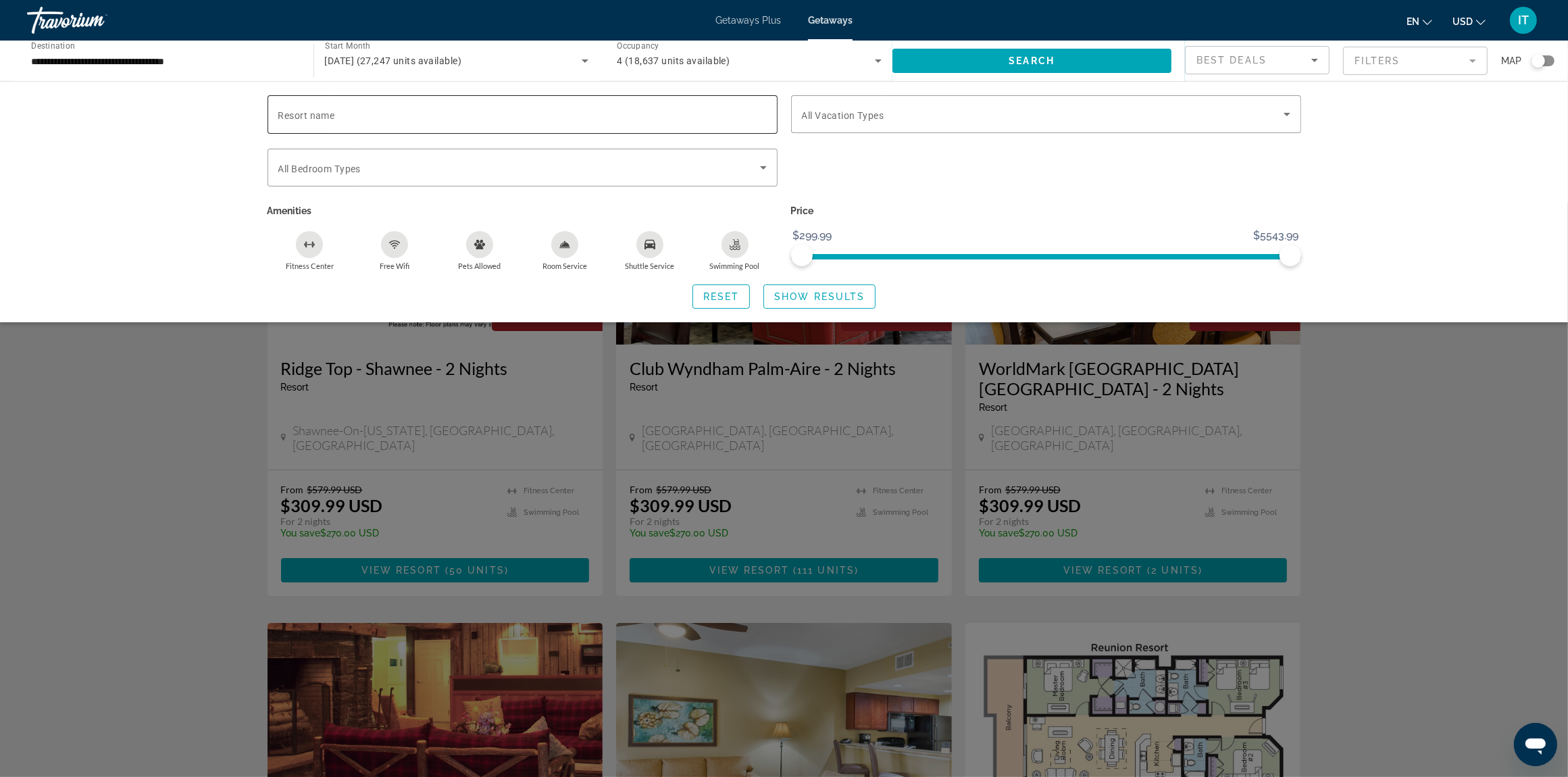
click at [328, 113] on span "Resort name" at bounding box center [306, 115] width 57 height 11
click at [328, 113] on input "Resort name" at bounding box center [522, 115] width 489 height 16
click at [853, 123] on div "Search widget" at bounding box center [1046, 114] width 489 height 38
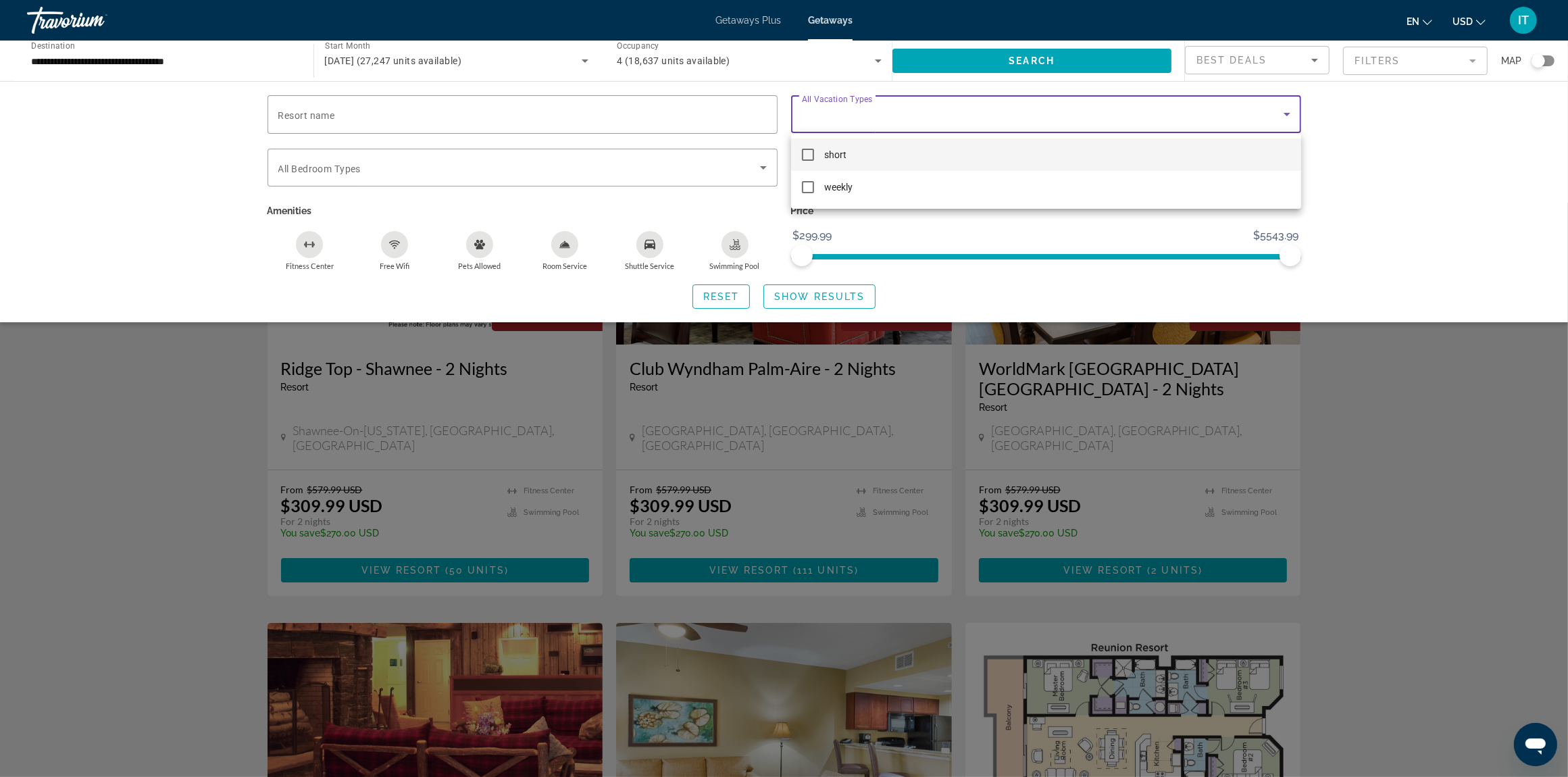
click at [838, 153] on span "short" at bounding box center [836, 155] width 22 height 16
click at [471, 300] on div at bounding box center [784, 388] width 1568 height 777
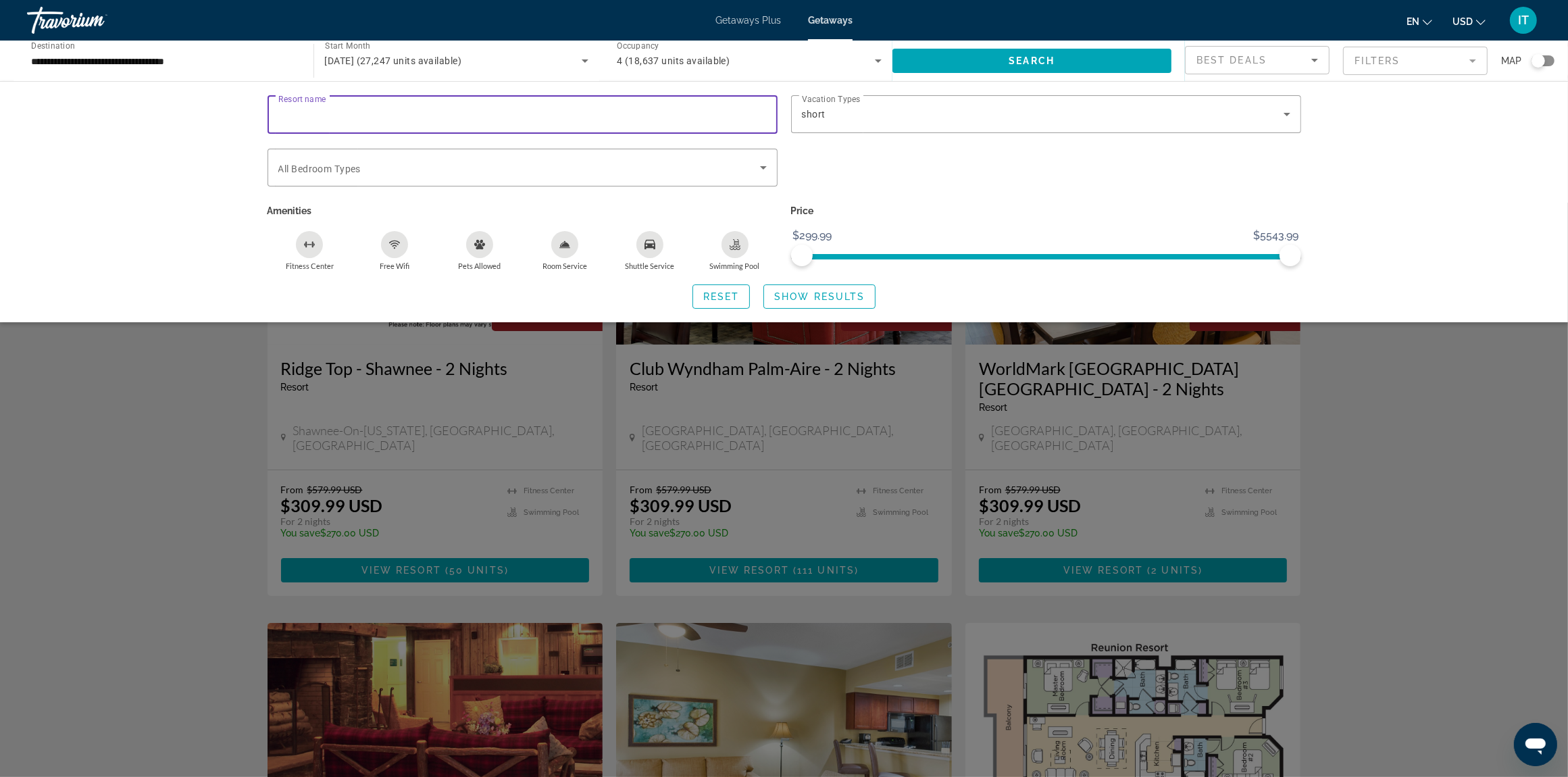
click at [352, 113] on input "Resort name" at bounding box center [522, 115] width 489 height 16
type input "******"
click at [796, 302] on span "Search widget" at bounding box center [819, 296] width 111 height 32
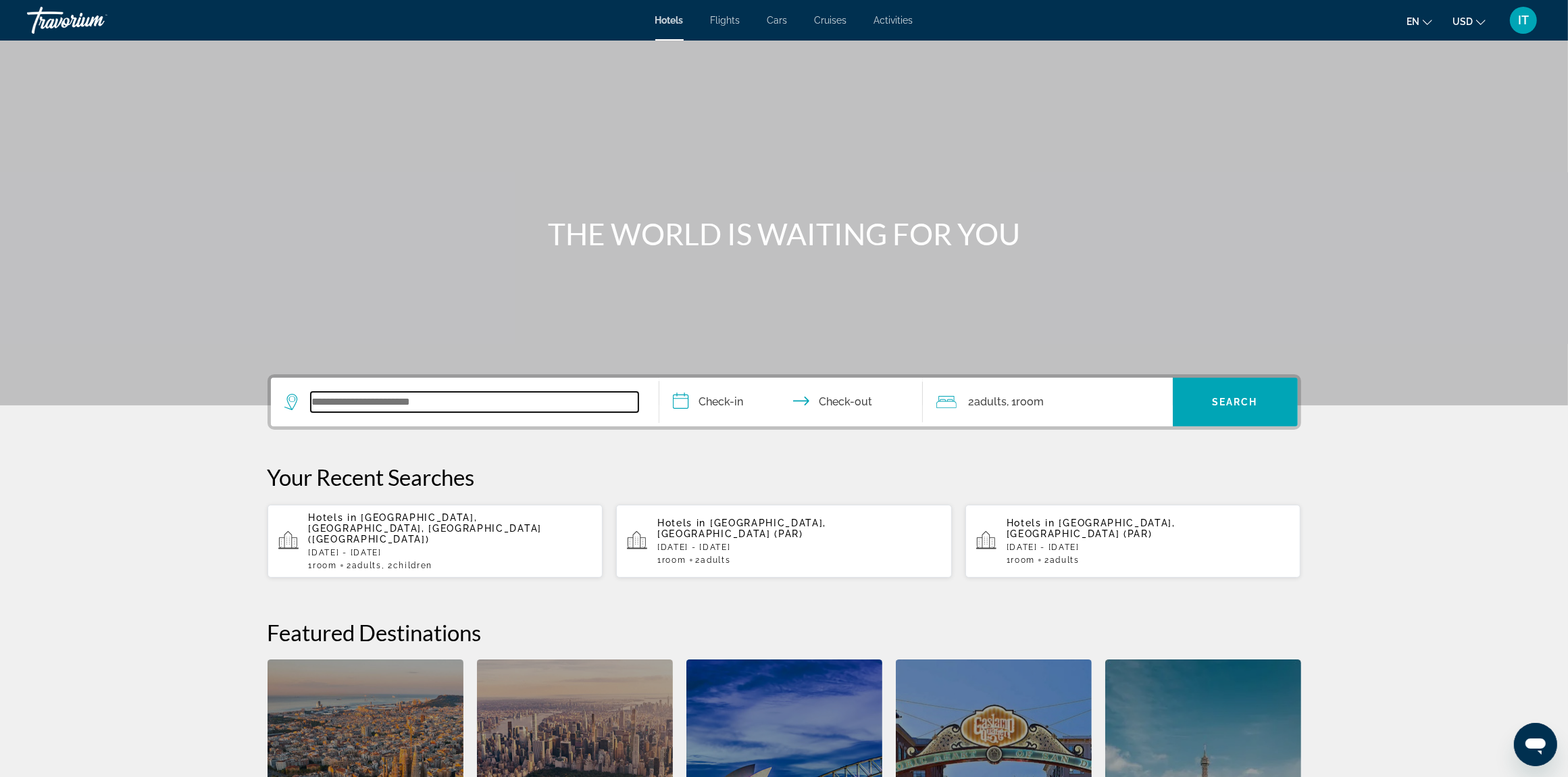
click at [447, 404] on input "Search widget" at bounding box center [474, 402] width 328 height 21
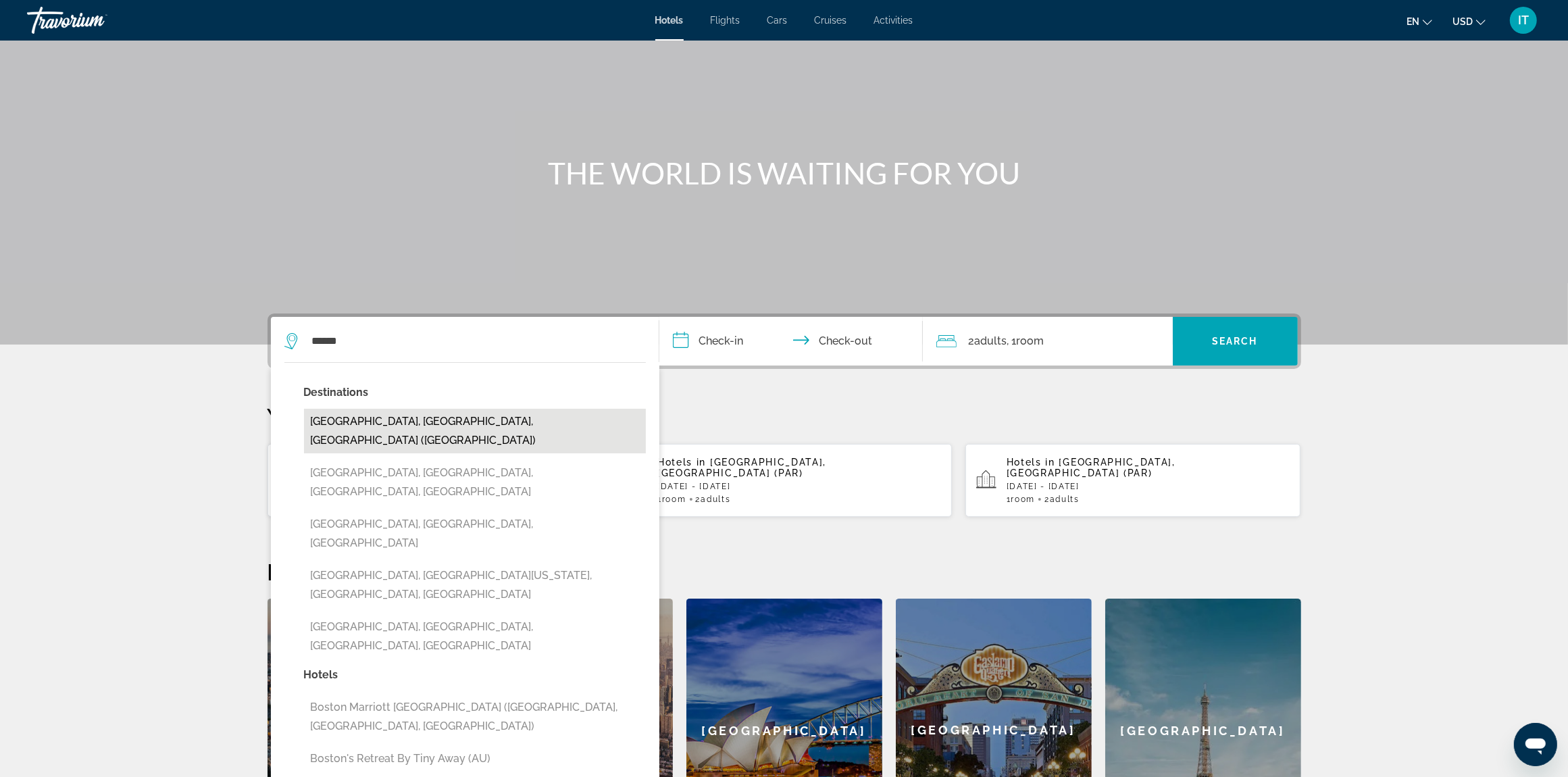
click at [411, 420] on button "[GEOGRAPHIC_DATA], [GEOGRAPHIC_DATA], [GEOGRAPHIC_DATA] ([GEOGRAPHIC_DATA])" at bounding box center [475, 431] width 342 height 45
type input "**********"
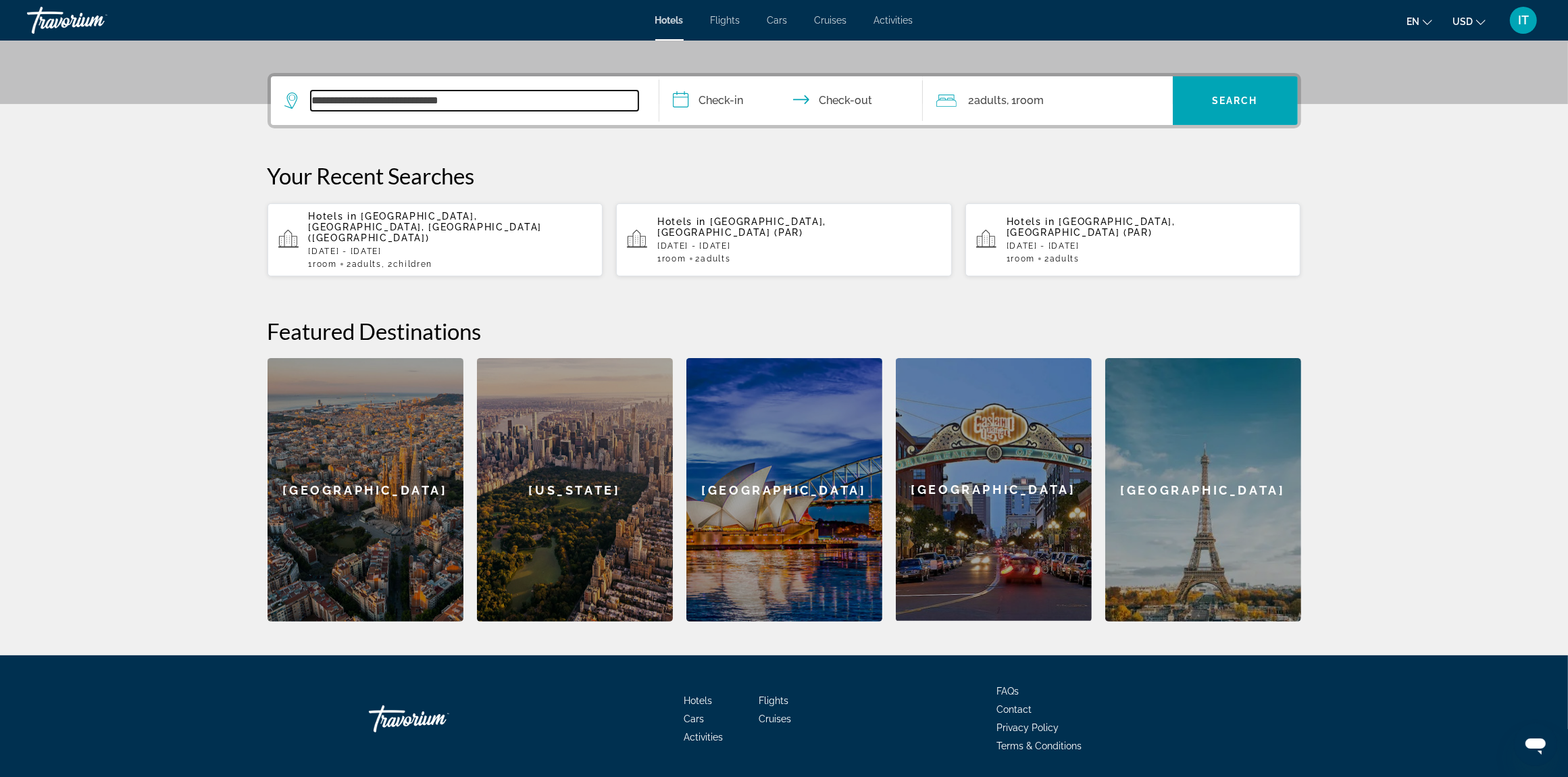
scroll to position [324, 0]
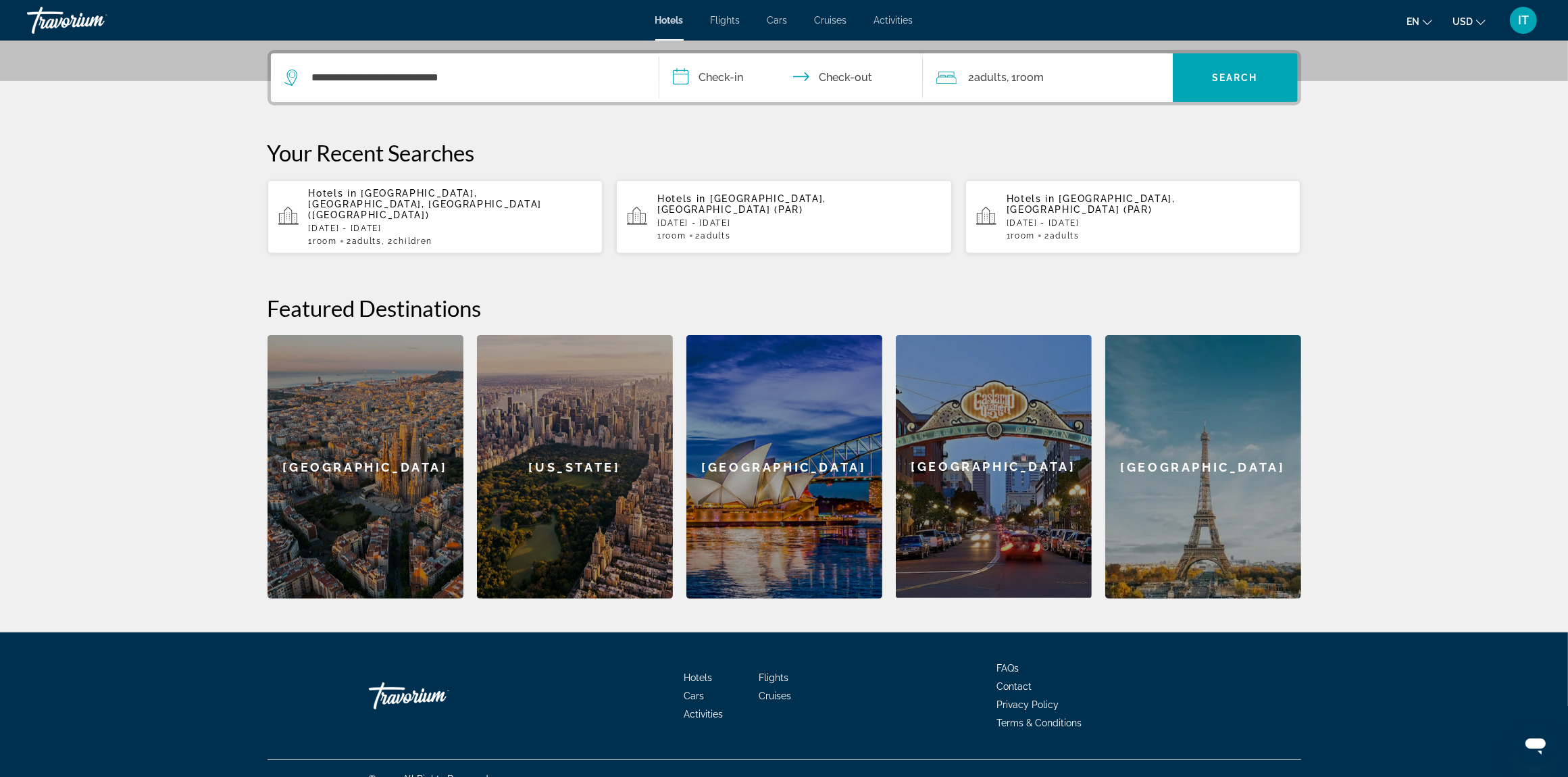
click at [741, 75] on input "**********" at bounding box center [794, 80] width 269 height 53
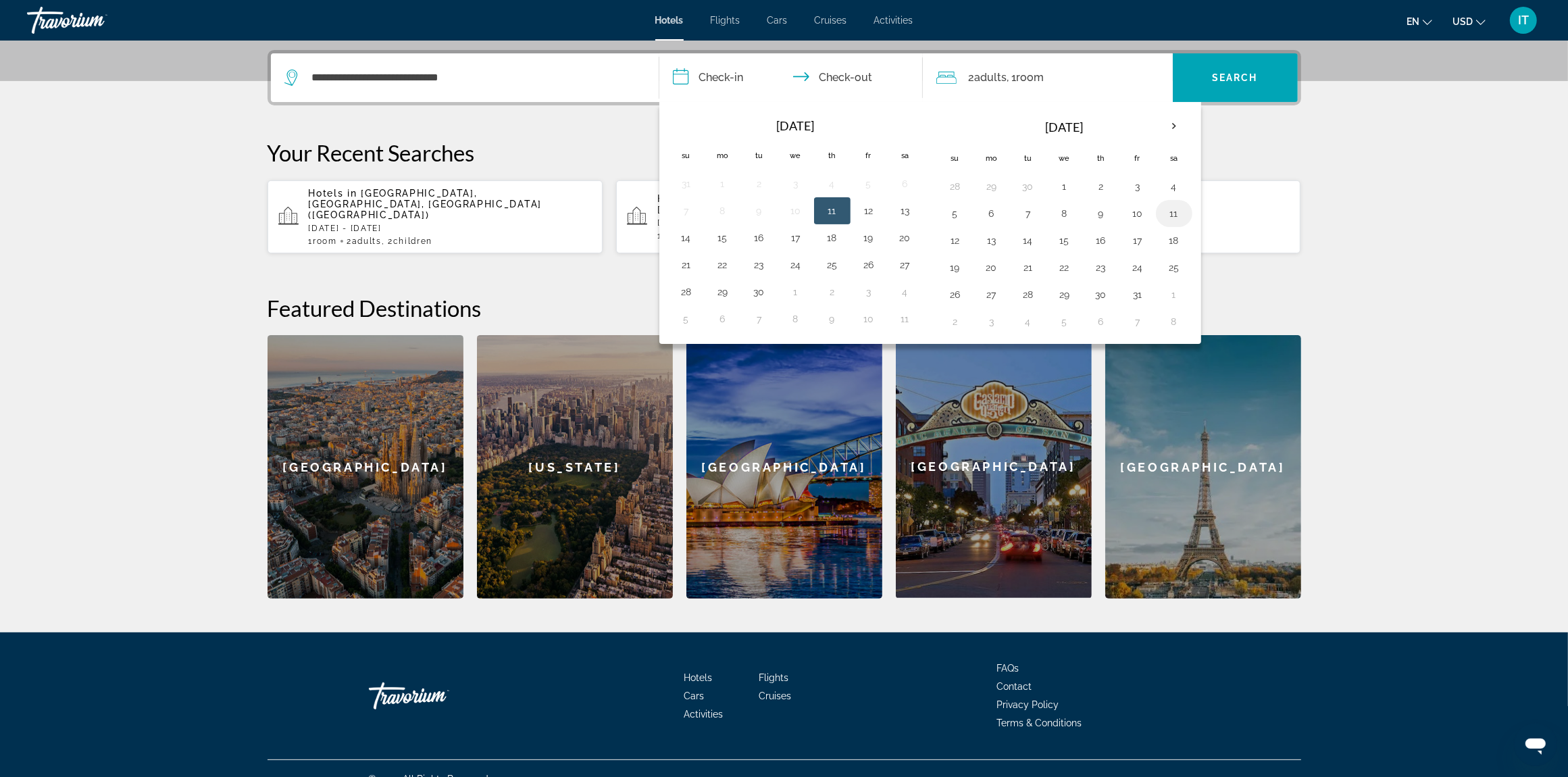
click at [1167, 221] on button "11" at bounding box center [1174, 214] width 21 height 19
click at [1038, 238] on button "14" at bounding box center [1028, 240] width 21 height 19
type input "**********"
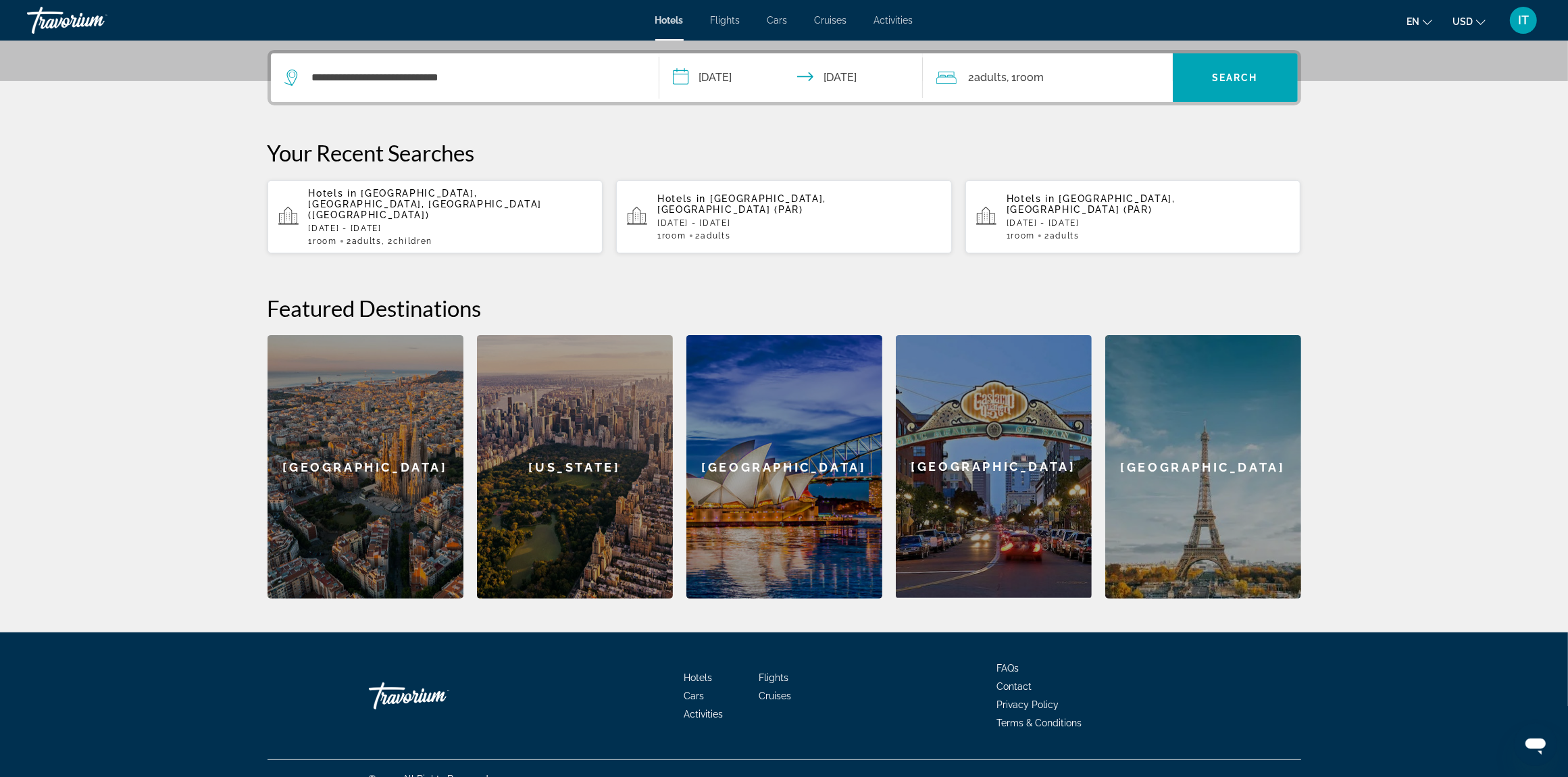
click at [1068, 69] on div "2 Adult Adults , 1 Room rooms" at bounding box center [1055, 78] width 236 height 19
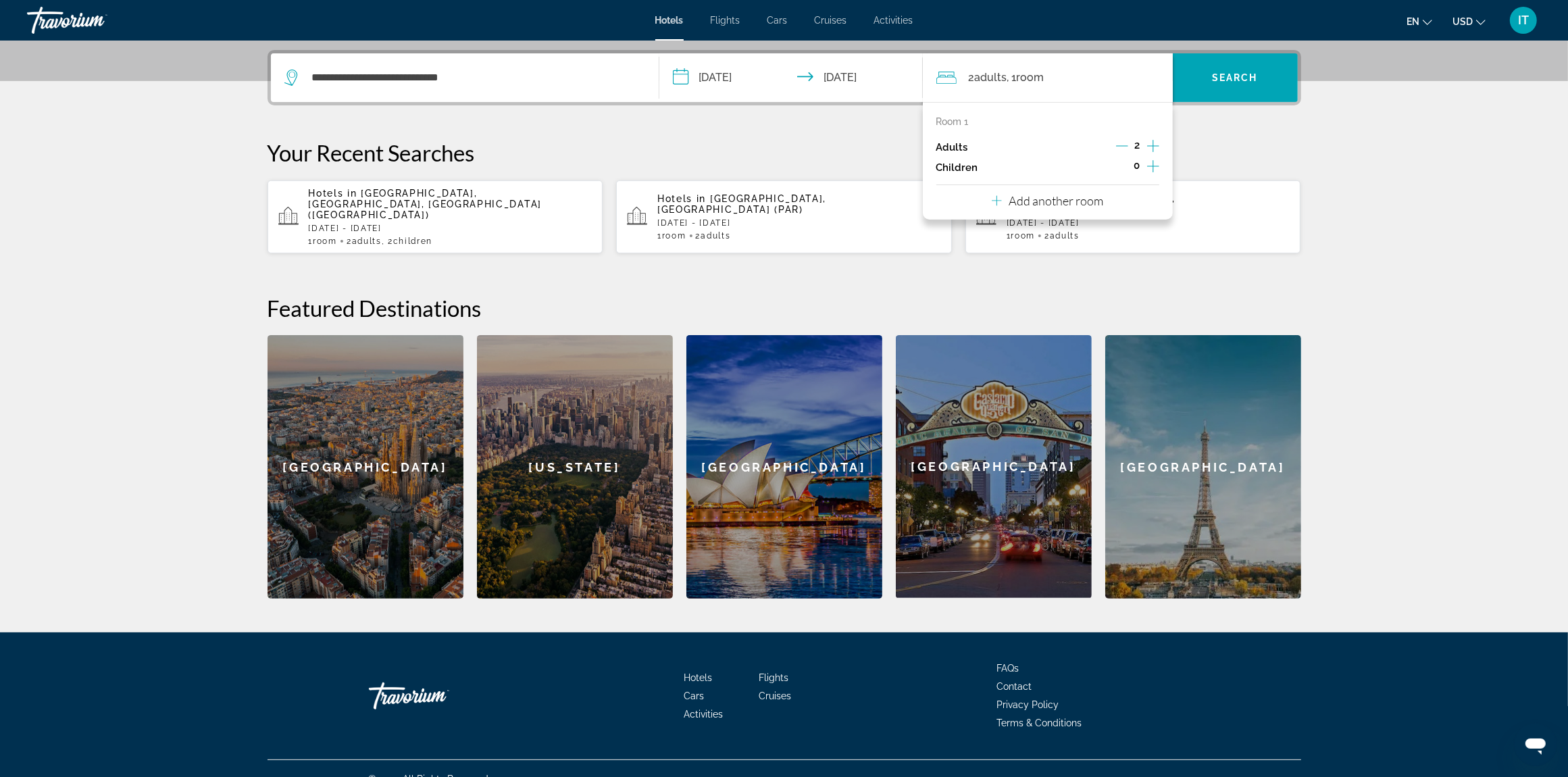
click at [1156, 145] on icon "Increment adults" at bounding box center [1154, 146] width 12 height 16
click at [1154, 168] on icon "Increment children" at bounding box center [1154, 166] width 12 height 16
click at [1029, 203] on icon "Travelers: 3 adults, 1 child" at bounding box center [1029, 203] width 7 height 3
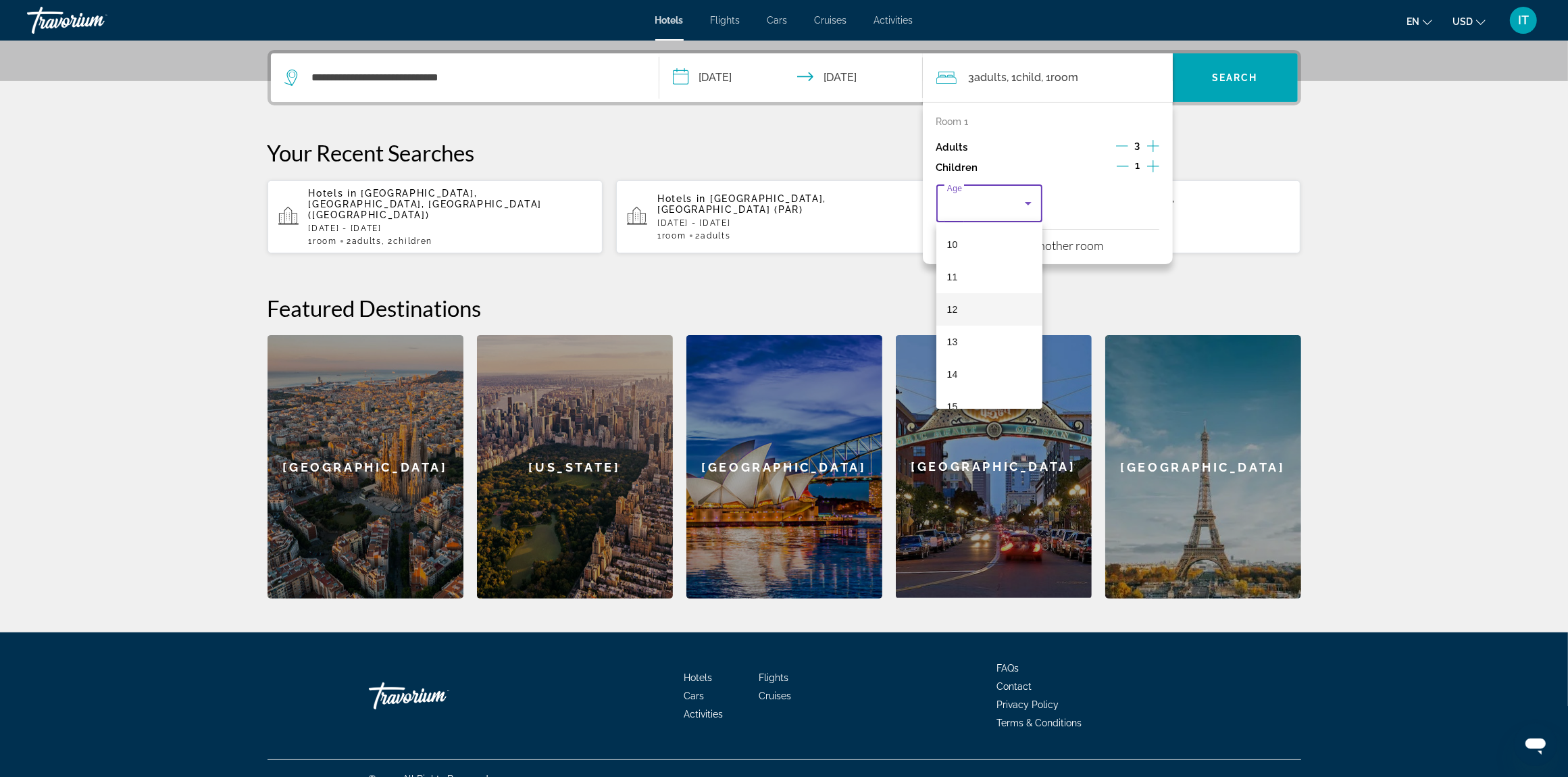
scroll to position [409, 0]
click at [976, 227] on mat-option "12" at bounding box center [989, 225] width 107 height 32
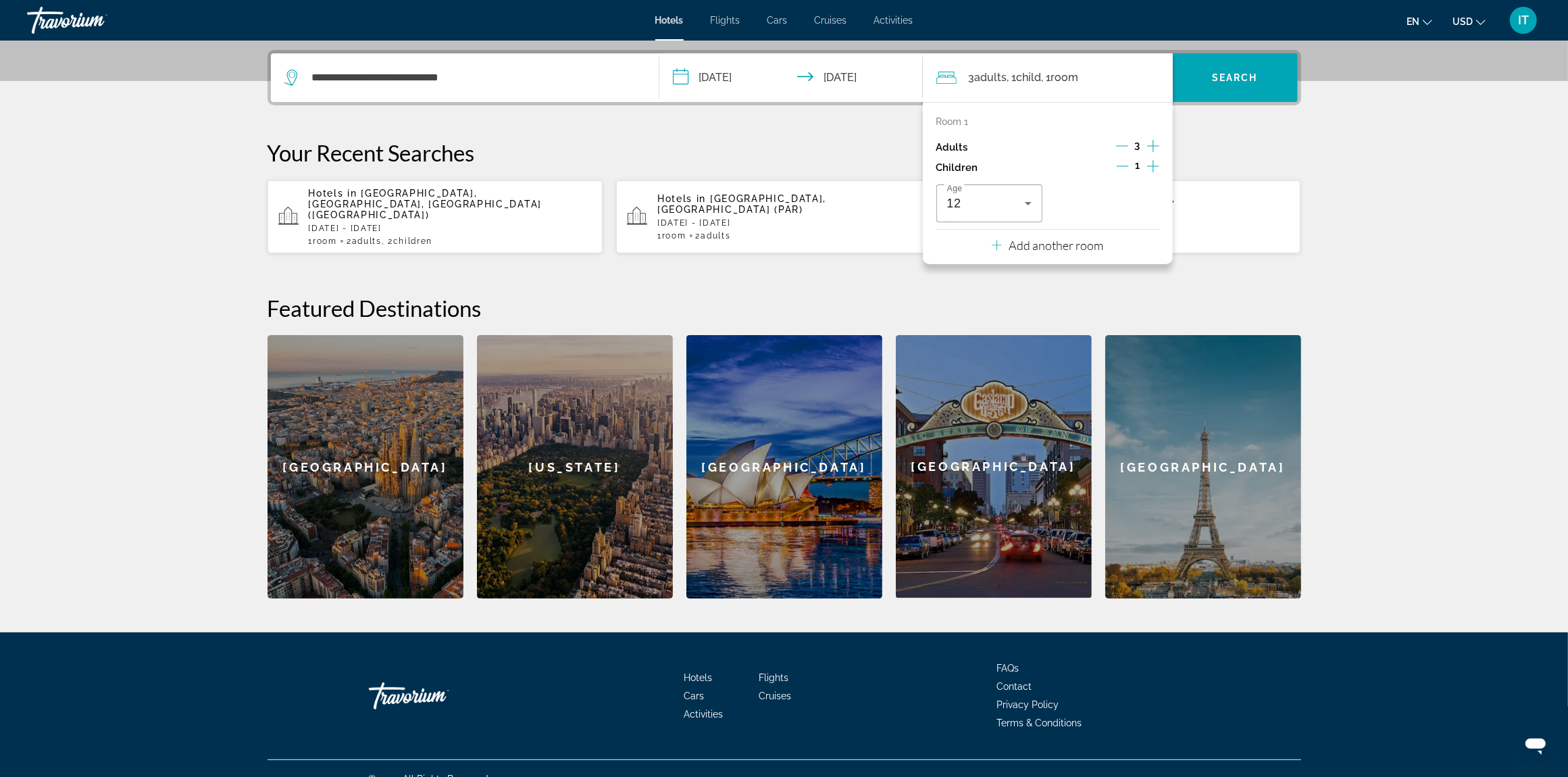
click at [1115, 218] on div "Age [DEMOGRAPHIC_DATA]" at bounding box center [1048, 203] width 223 height 38
click at [1268, 139] on p "Your Recent Searches" at bounding box center [784, 153] width 1034 height 27
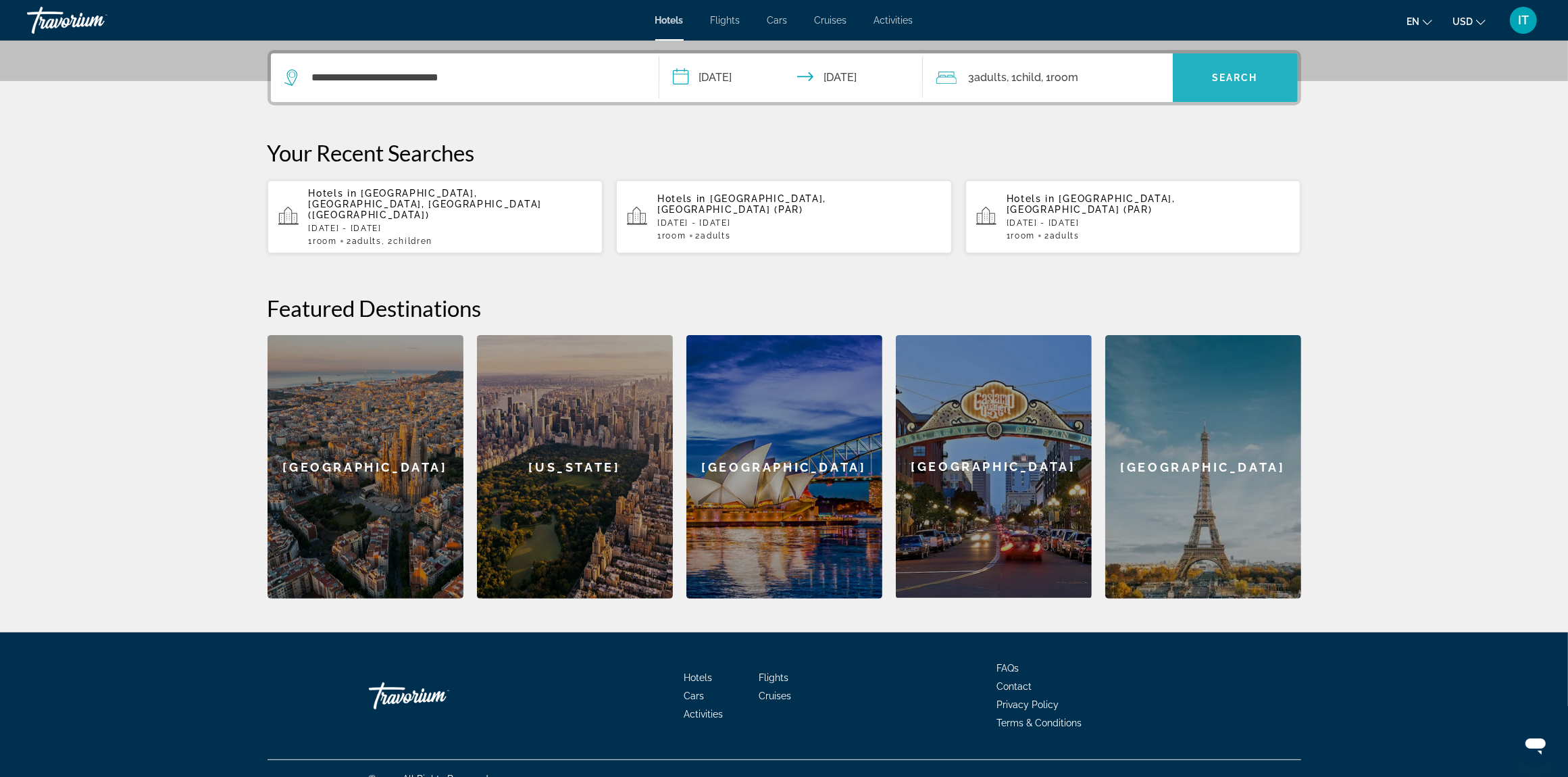
click at [1242, 75] on span "Search" at bounding box center [1235, 78] width 46 height 11
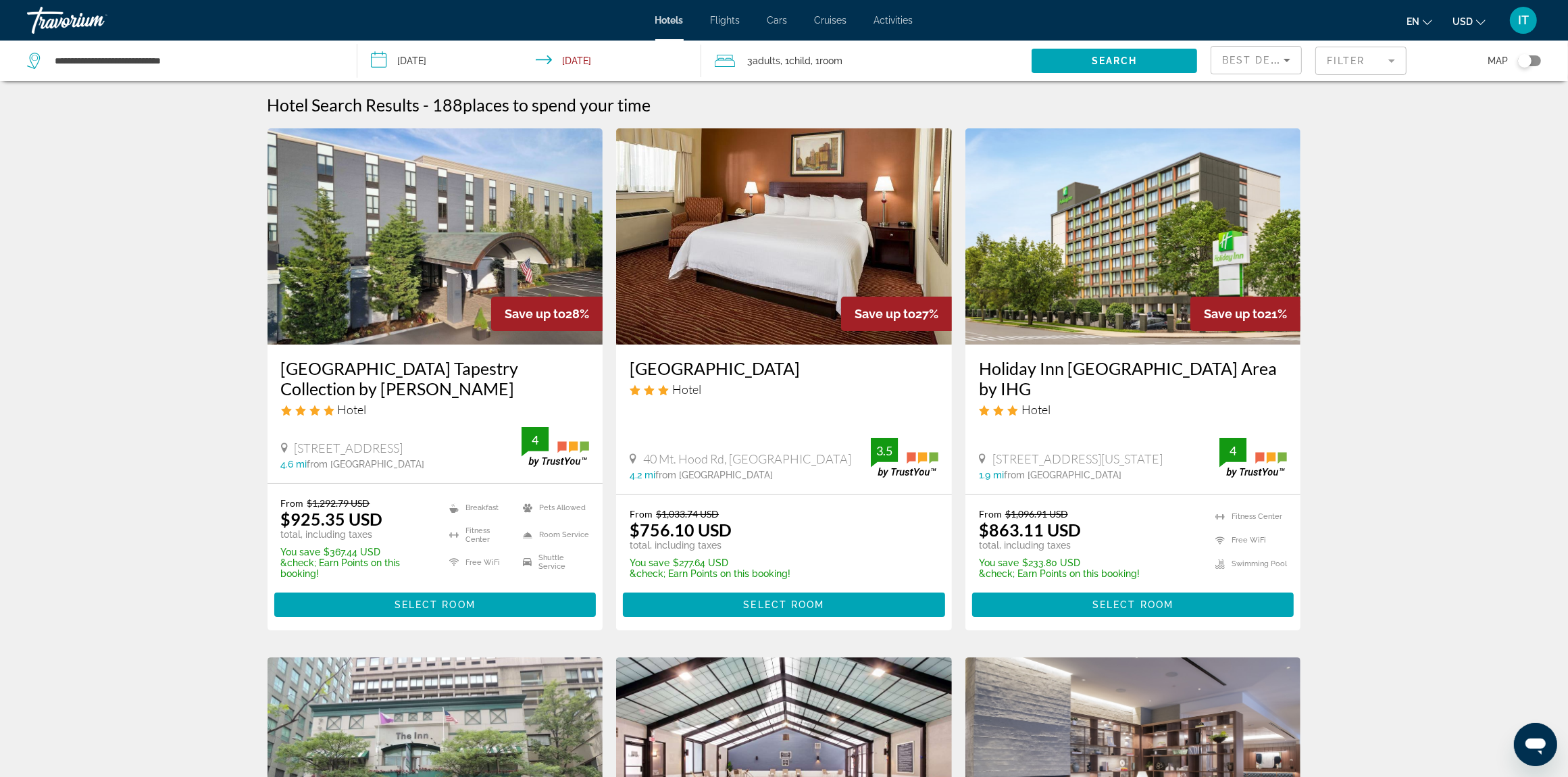
click at [1393, 63] on mat-form-field "Filter" at bounding box center [1361, 60] width 91 height 28
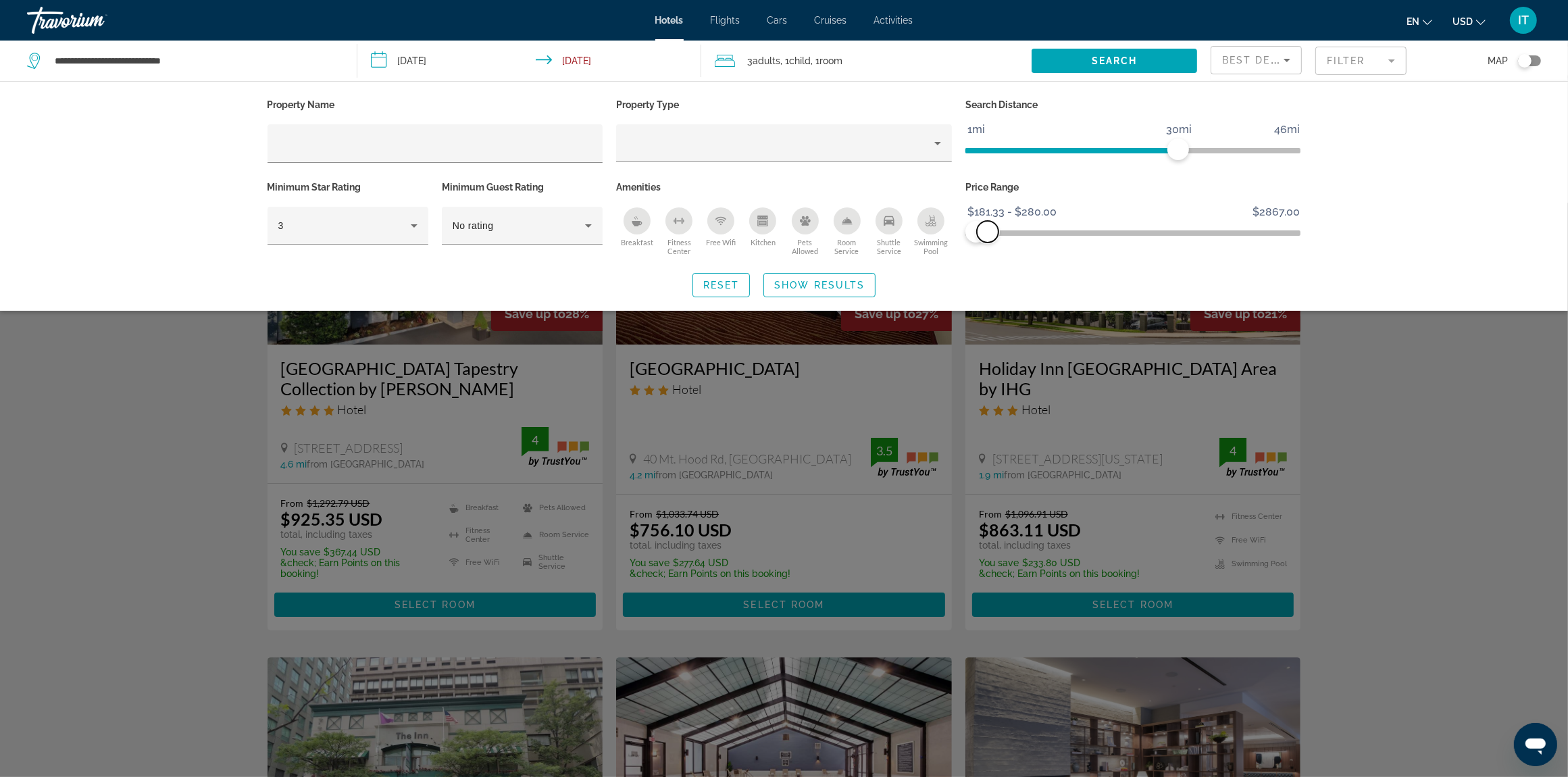
drag, startPoint x: 1289, startPoint y: 232, endPoint x: 988, endPoint y: 240, distance: 301.1
click at [988, 240] on span "ngx-slider-max" at bounding box center [987, 232] width 21 height 21
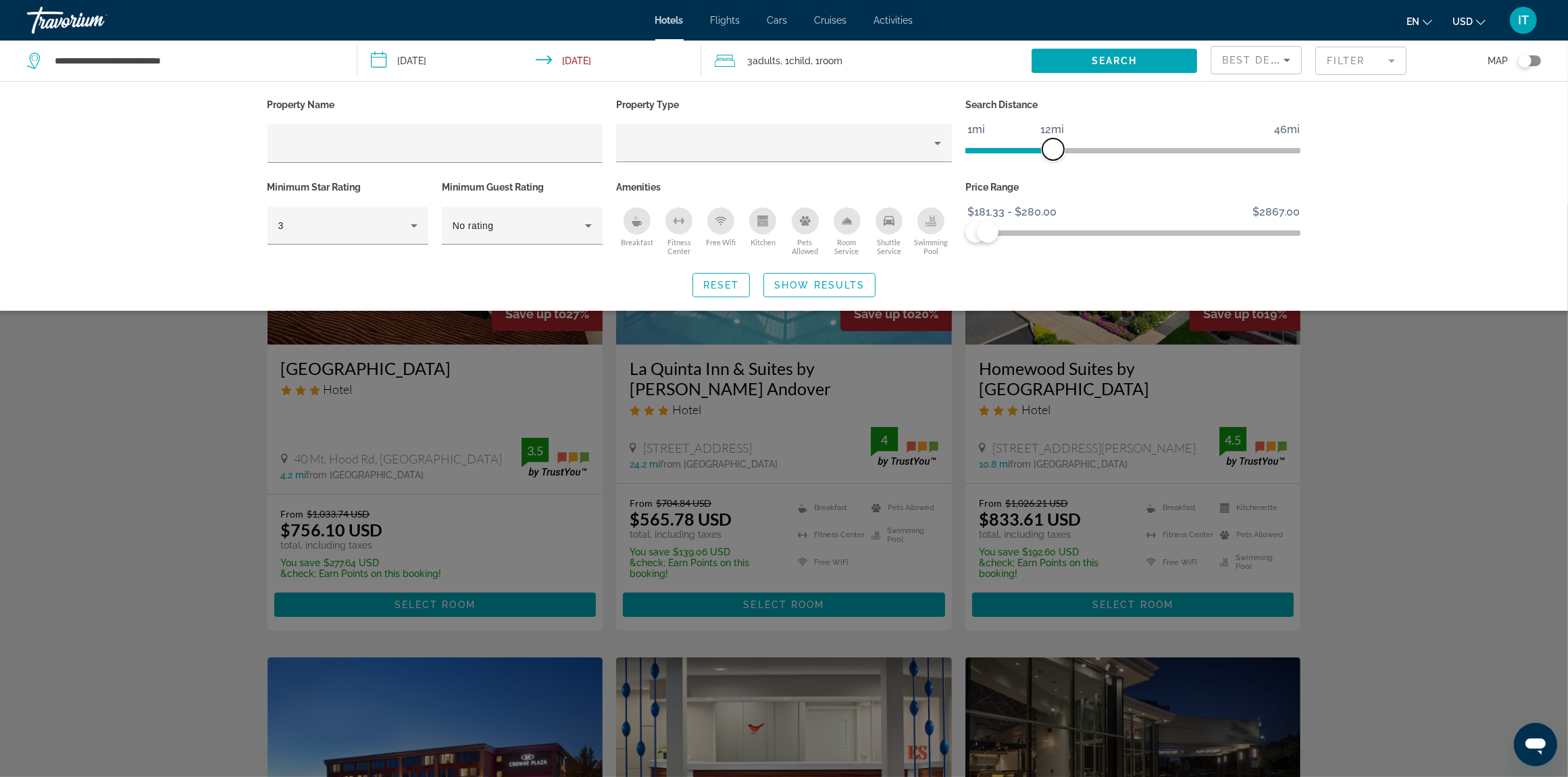
drag, startPoint x: 1178, startPoint y: 154, endPoint x: 1055, endPoint y: 153, distance: 123.0
click at [1055, 153] on span "ngx-slider" at bounding box center [1053, 149] width 21 height 21
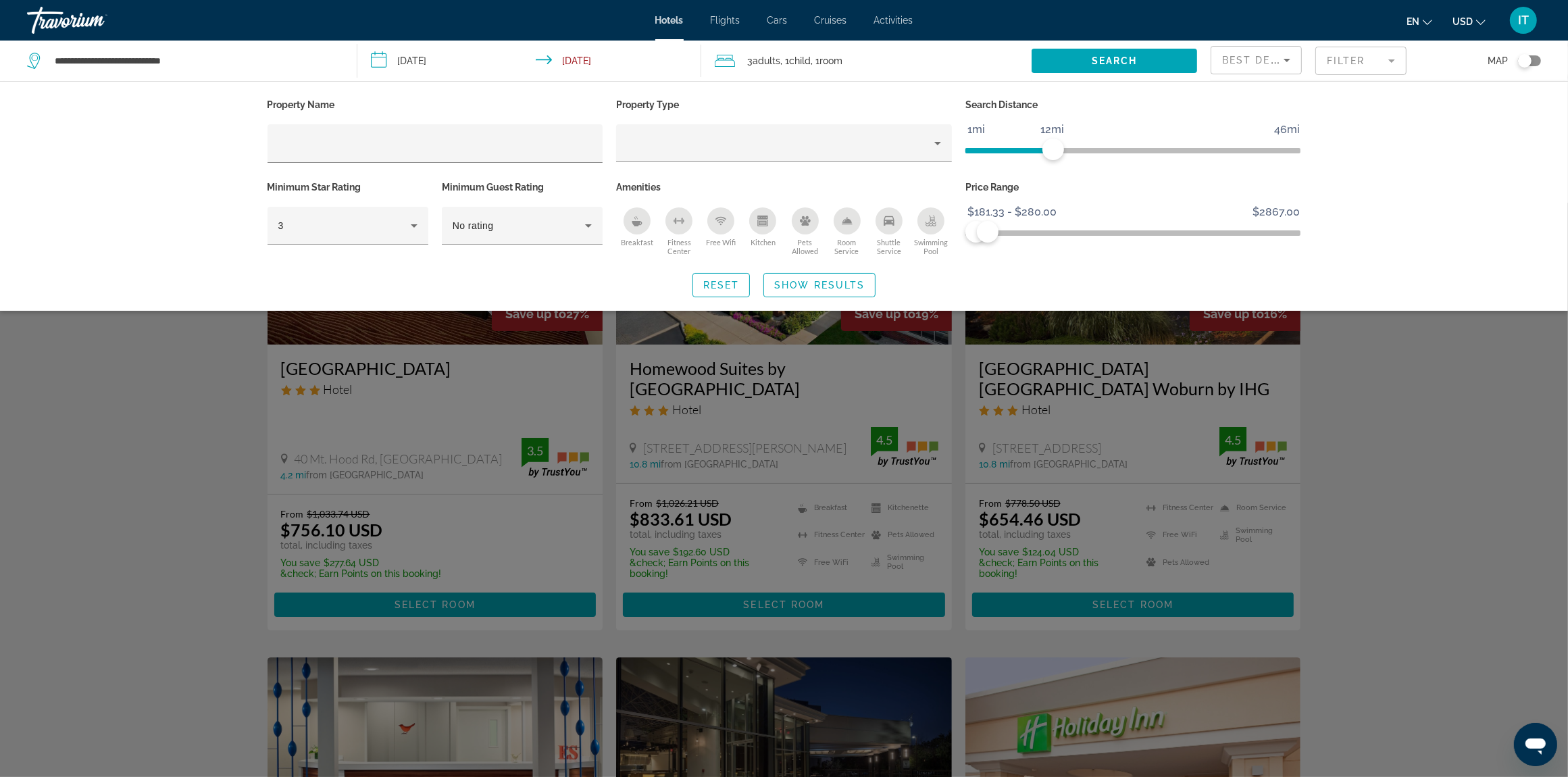
click at [639, 222] on icon "Breakfast" at bounding box center [637, 224] width 10 height 5
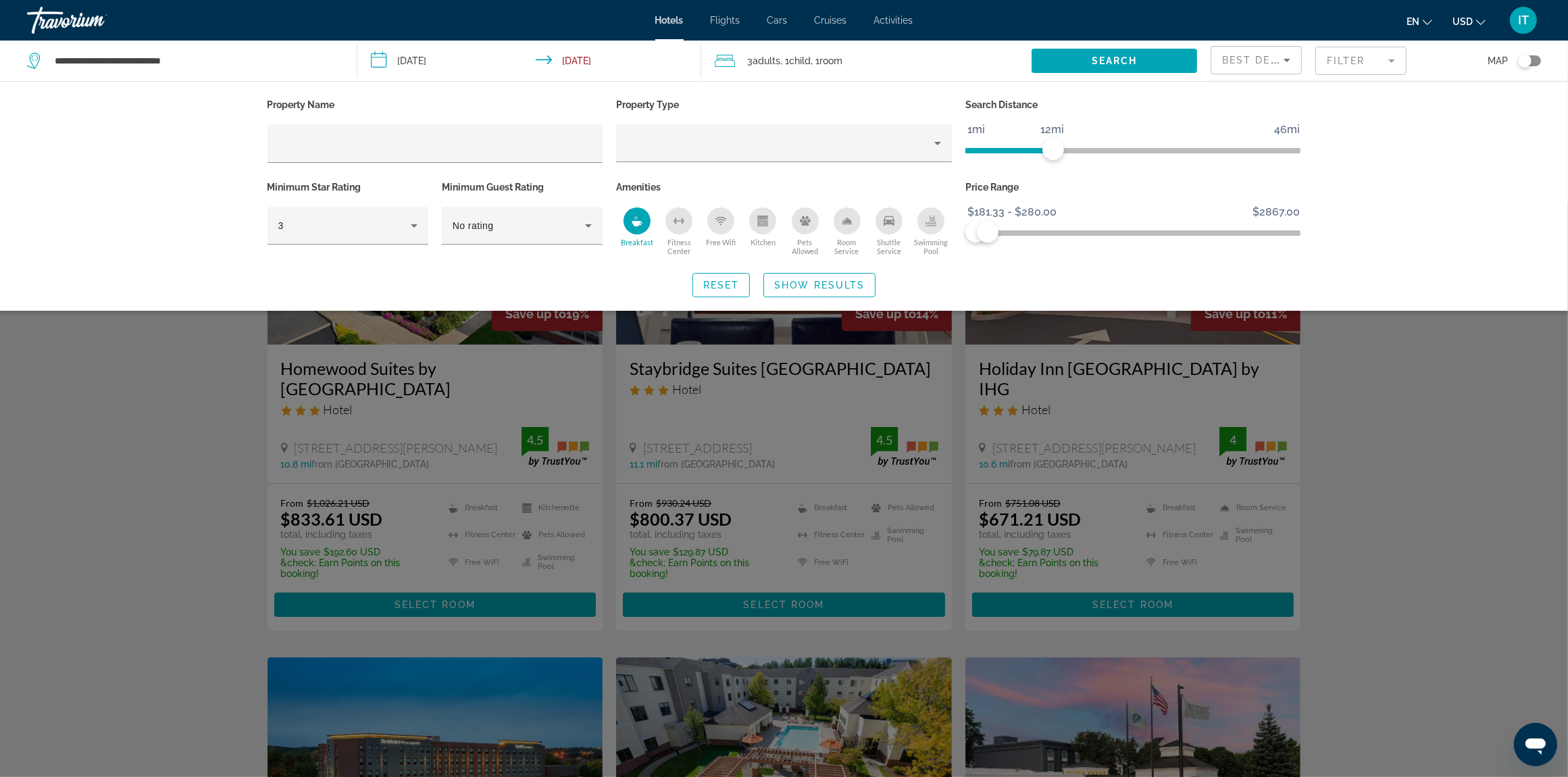
click at [934, 227] on div "Swimming Pool" at bounding box center [930, 221] width 27 height 27
click at [930, 226] on div "Swimming Pool" at bounding box center [930, 221] width 27 height 27
click at [838, 284] on span "Show Results" at bounding box center [820, 285] width 91 height 11
